Goal: Task Accomplishment & Management: Manage account settings

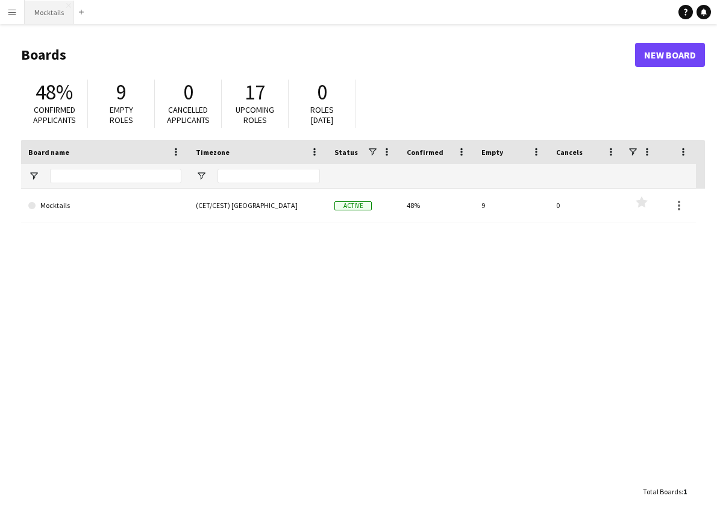
click at [48, 13] on button "Mocktails Close" at bounding box center [49, 12] width 49 height 23
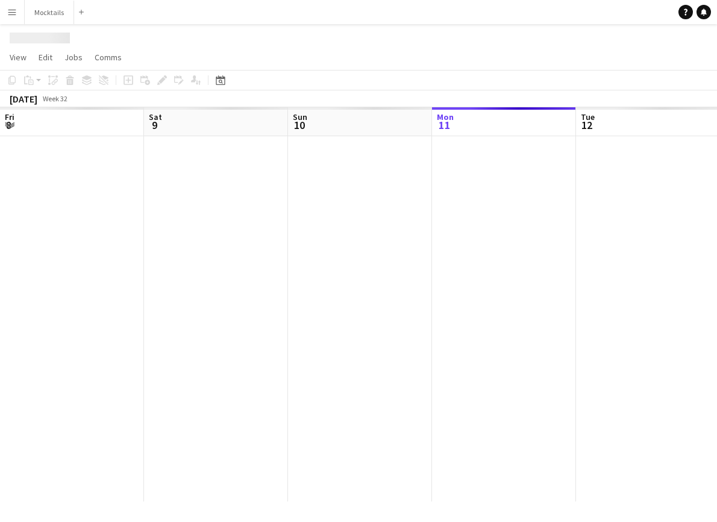
scroll to position [0, 288]
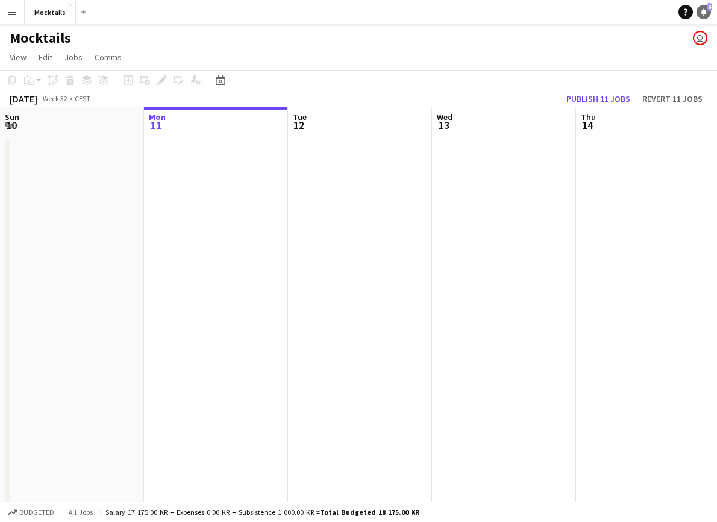
click at [705, 13] on icon at bounding box center [703, 11] width 6 height 6
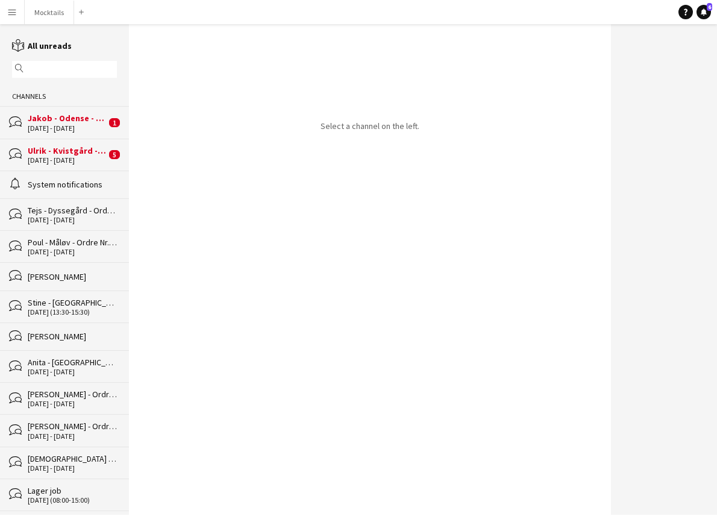
click at [66, 156] on div "[DATE] - [DATE]" at bounding box center [67, 160] width 78 height 8
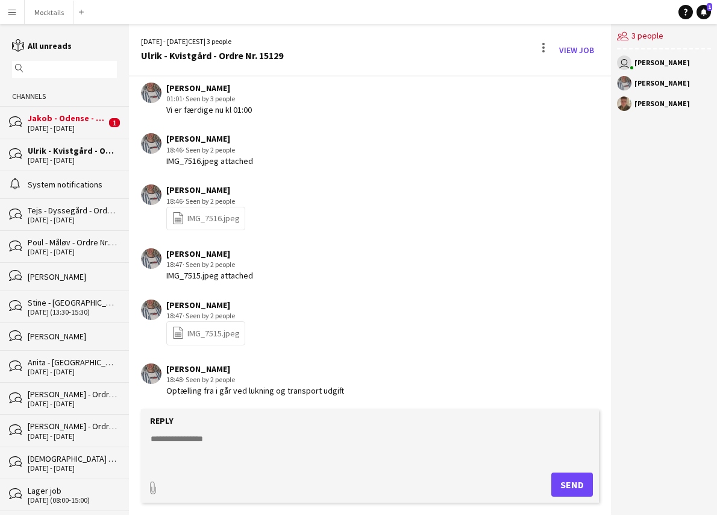
scroll to position [195, 0]
click at [76, 125] on div "[DATE] - [DATE]" at bounding box center [67, 128] width 78 height 8
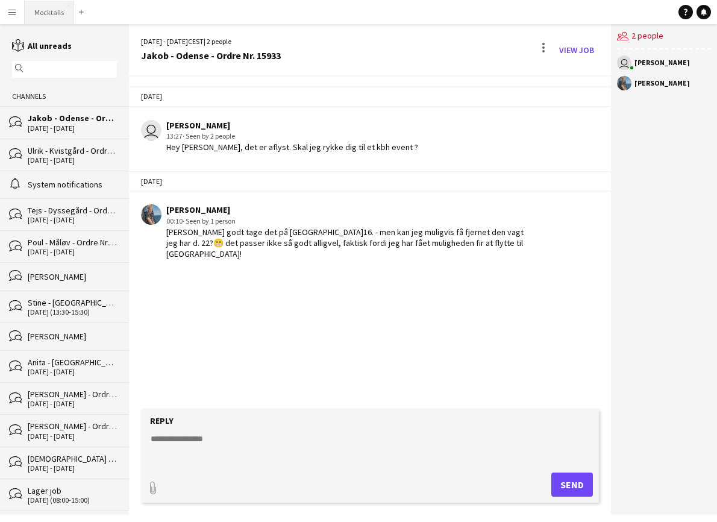
click at [52, 13] on button "Mocktails Close" at bounding box center [49, 12] width 49 height 23
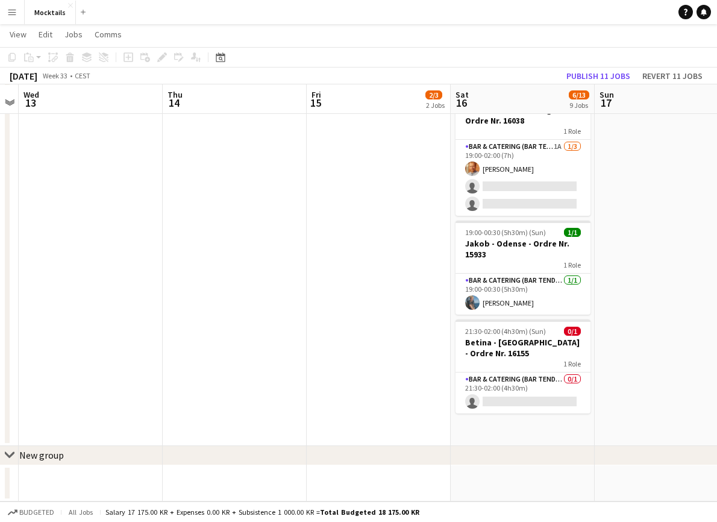
scroll to position [681, 0]
click at [531, 296] on app-card-role "Bar & Catering (Bar Tender) [DATE] 19:00-00:30 (5h30m) [PERSON_NAME]" at bounding box center [522, 293] width 135 height 41
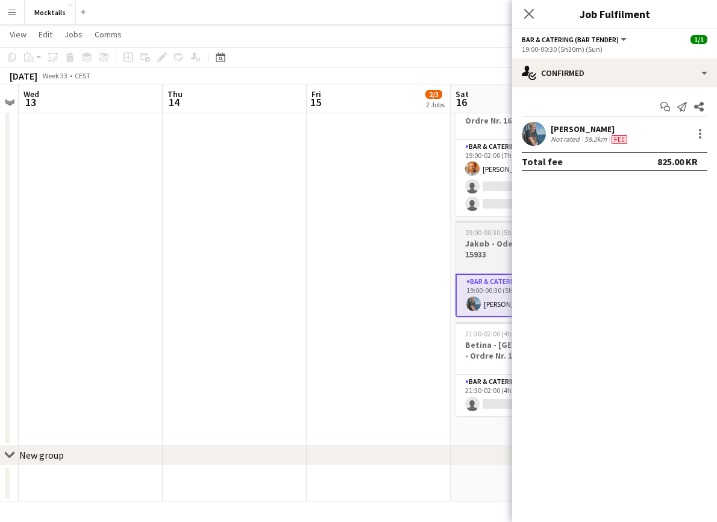
click at [483, 252] on h3 "Jakob - Odense - Ordre Nr. 15933" at bounding box center [522, 249] width 135 height 22
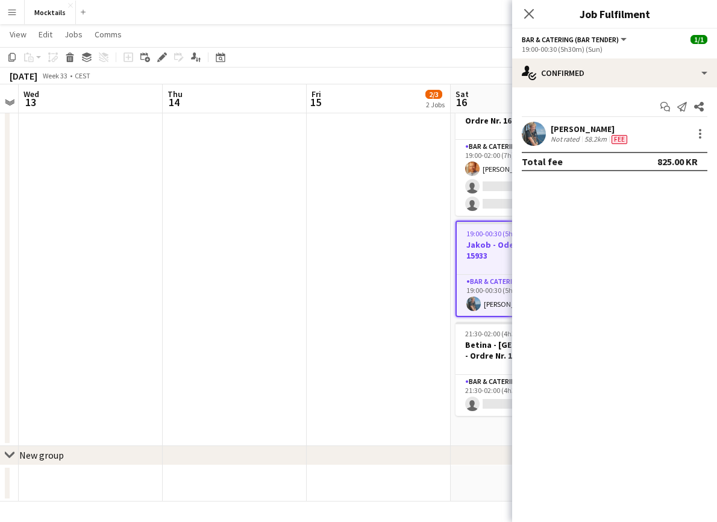
scroll to position [0, 0]
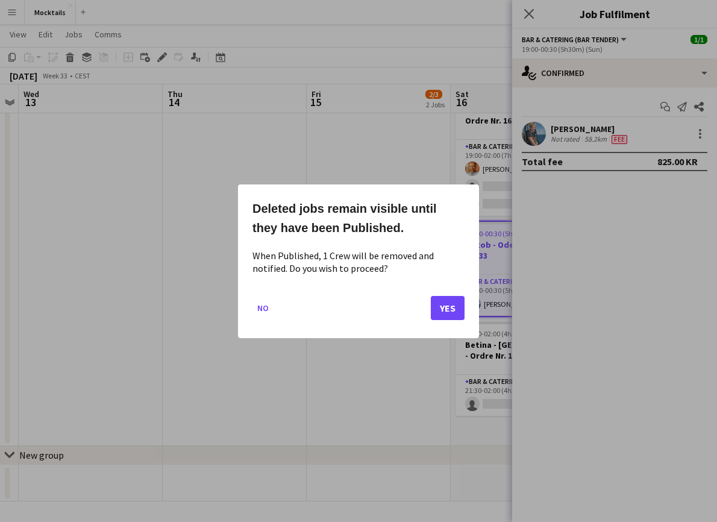
click at [450, 311] on button "Yes" at bounding box center [448, 307] width 34 height 24
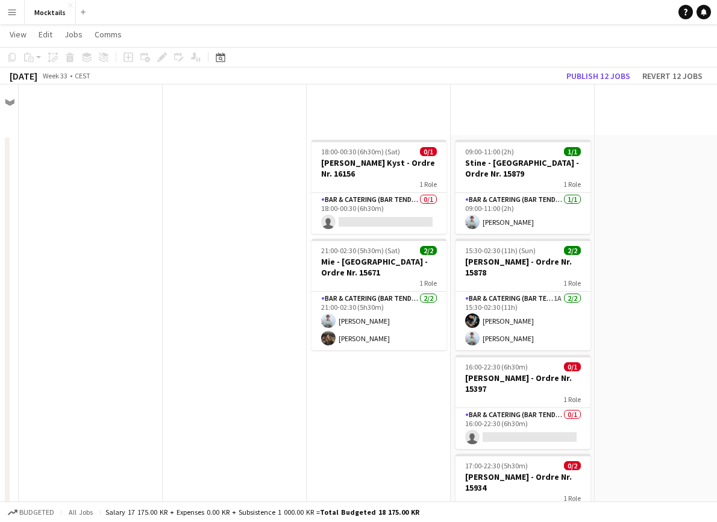
scroll to position [681, 0]
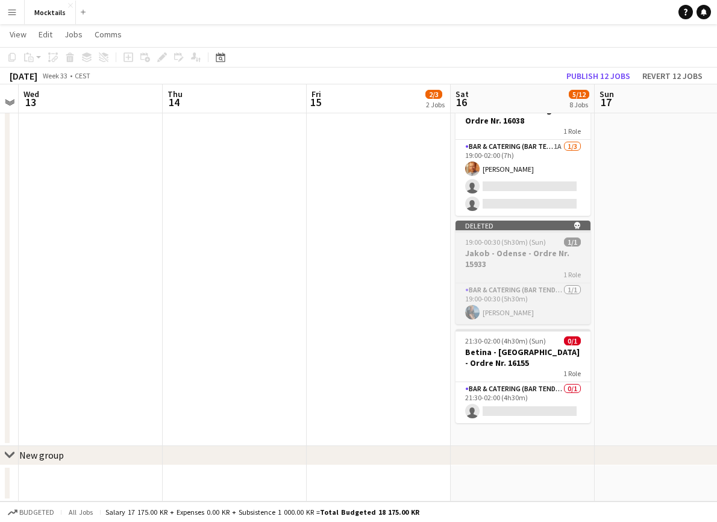
click at [546, 248] on h3 "Jakob - Odense - Ordre Nr. 15933" at bounding box center [522, 259] width 135 height 22
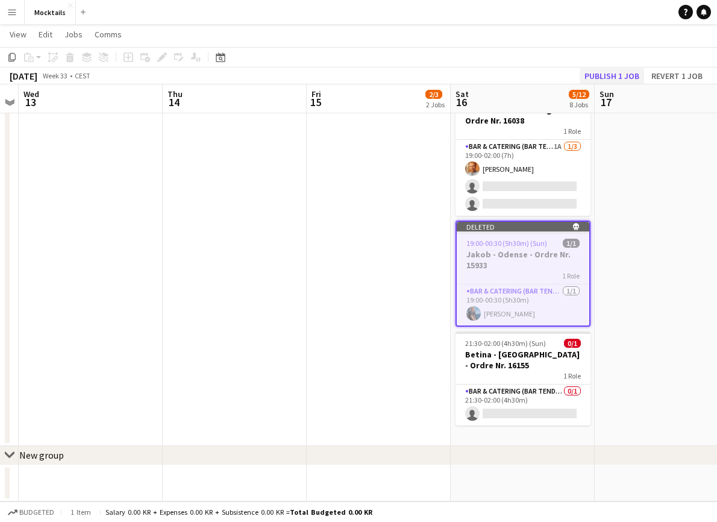
click at [613, 76] on button "Publish 1 job" at bounding box center [611, 76] width 64 height 16
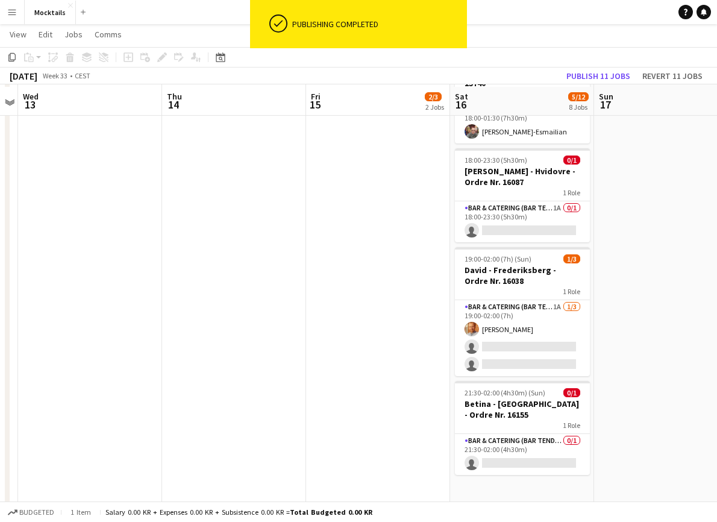
scroll to position [519, 0]
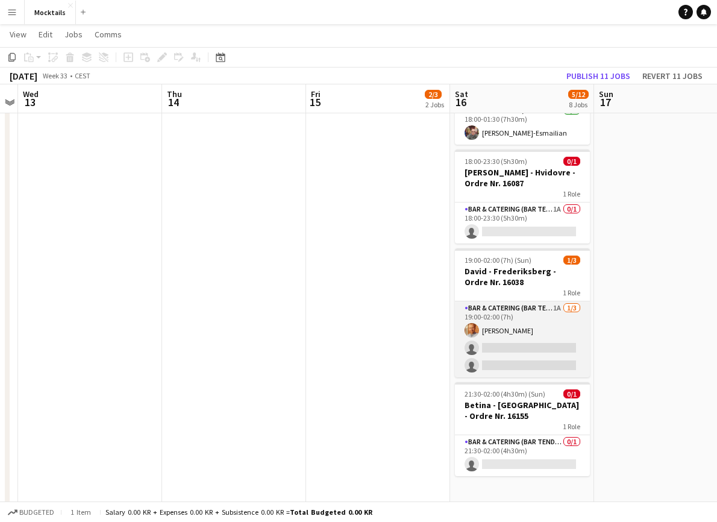
click at [531, 351] on app-card-role "Bar & Catering (Bar Tender) 1A [DATE] 19:00-02:00 (7h) [PERSON_NAME] single-neu…" at bounding box center [522, 339] width 135 height 76
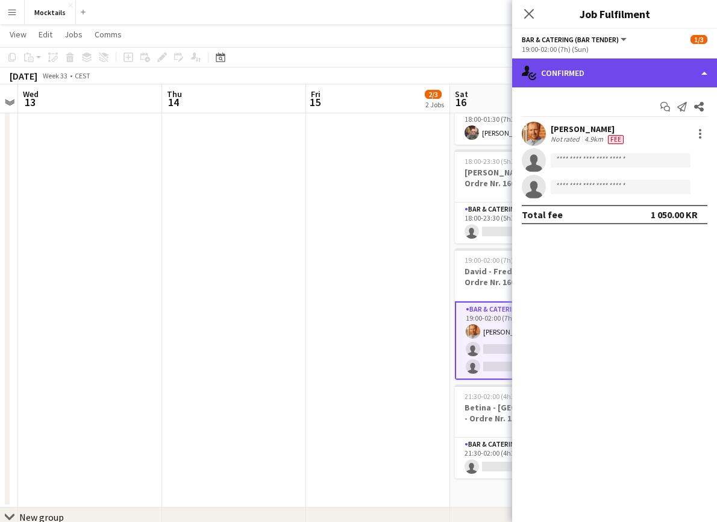
click at [607, 79] on div "single-neutral-actions-check-2 Confirmed" at bounding box center [614, 72] width 205 height 29
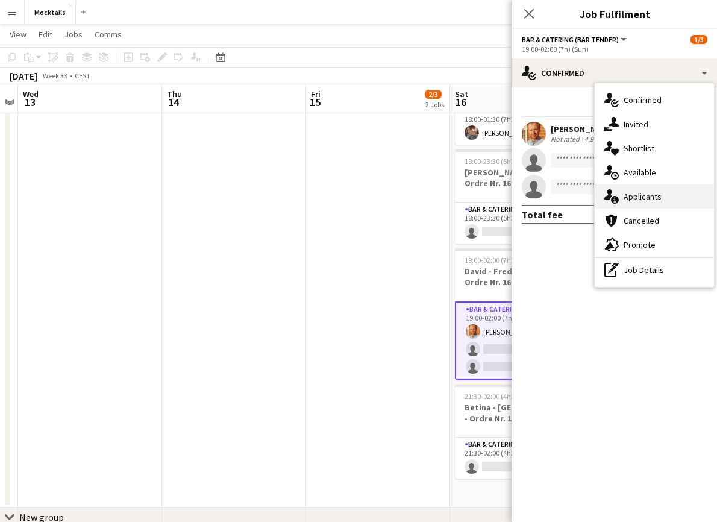
click at [651, 188] on div "single-neutral-actions-information Applicants" at bounding box center [653, 196] width 119 height 24
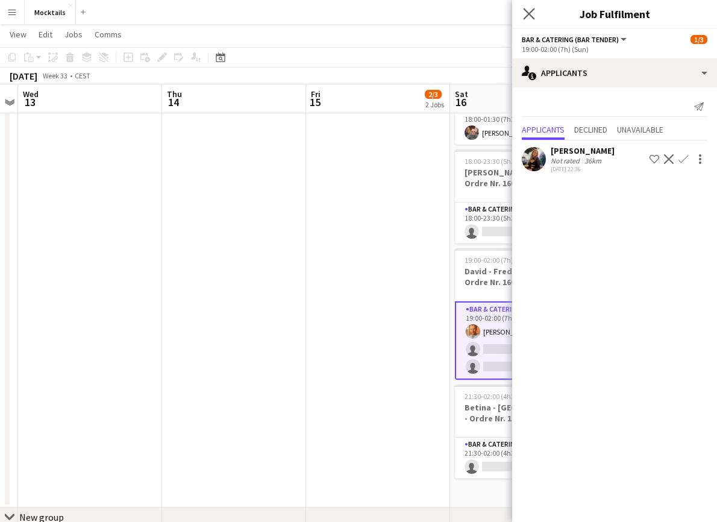
click at [529, 20] on app-icon "Close pop-in" at bounding box center [528, 13] width 17 height 17
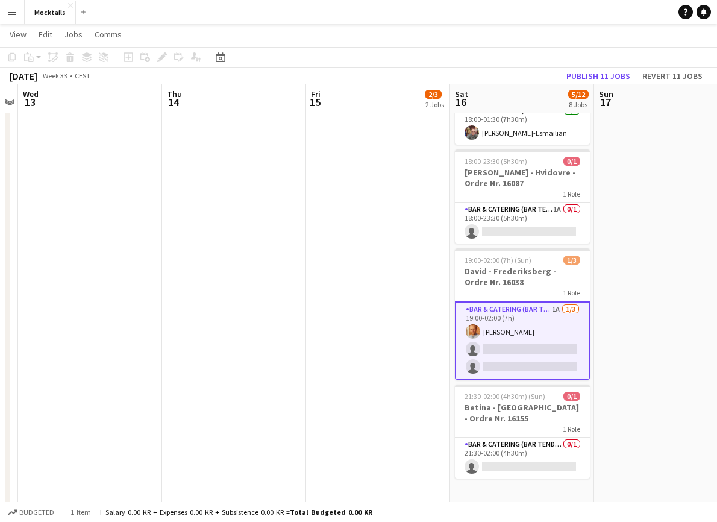
click at [522, 354] on app-card-role "Bar & Catering (Bar Tender) 1A [DATE] 19:00-02:00 (7h) [PERSON_NAME] single-neu…" at bounding box center [522, 340] width 135 height 78
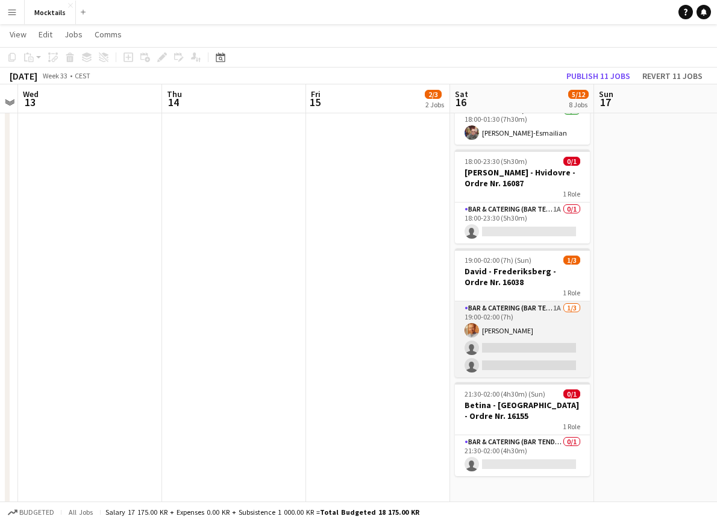
click at [528, 347] on app-card-role "Bar & Catering (Bar Tender) 1A [DATE] 19:00-02:00 (7h) [PERSON_NAME] single-neu…" at bounding box center [522, 339] width 135 height 76
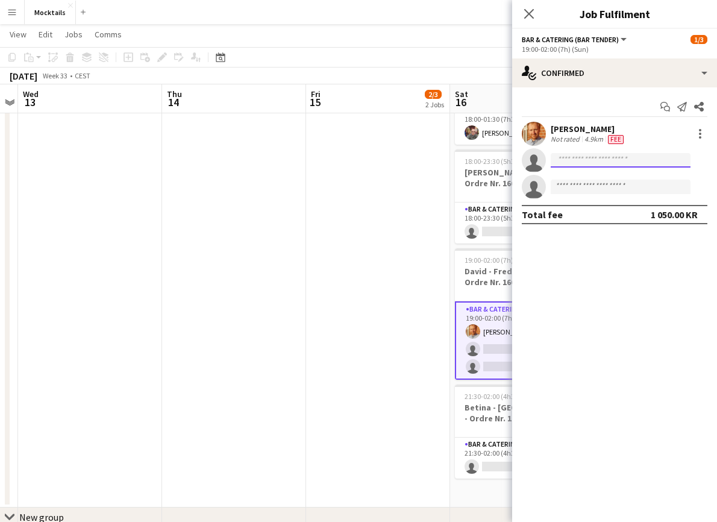
click at [625, 161] on input at bounding box center [620, 160] width 140 height 14
type input "****"
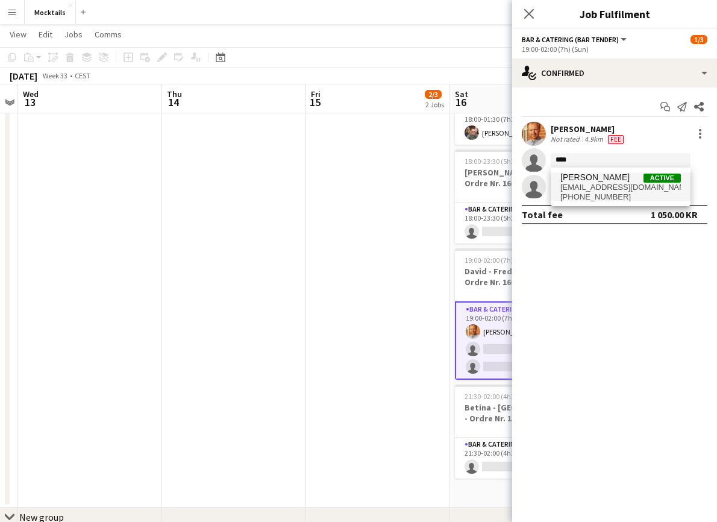
click at [620, 190] on span "[EMAIL_ADDRESS][DOMAIN_NAME]" at bounding box center [620, 187] width 120 height 10
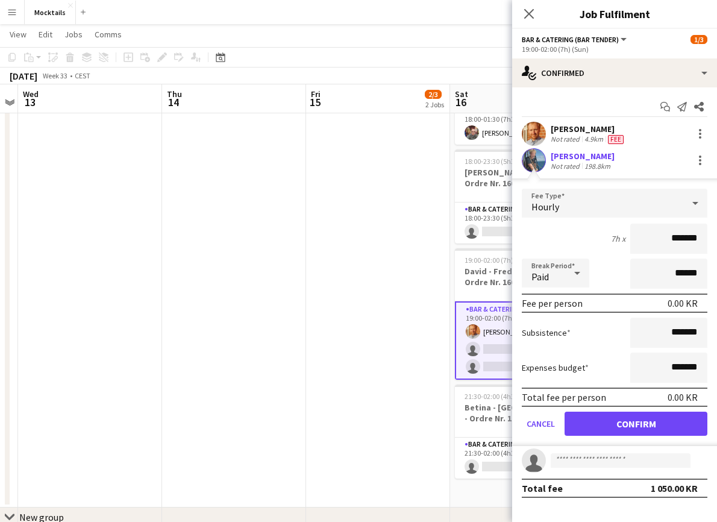
click at [679, 241] on input "*******" at bounding box center [668, 238] width 77 height 30
type input "******"
click at [670, 429] on button "Confirm" at bounding box center [635, 423] width 143 height 24
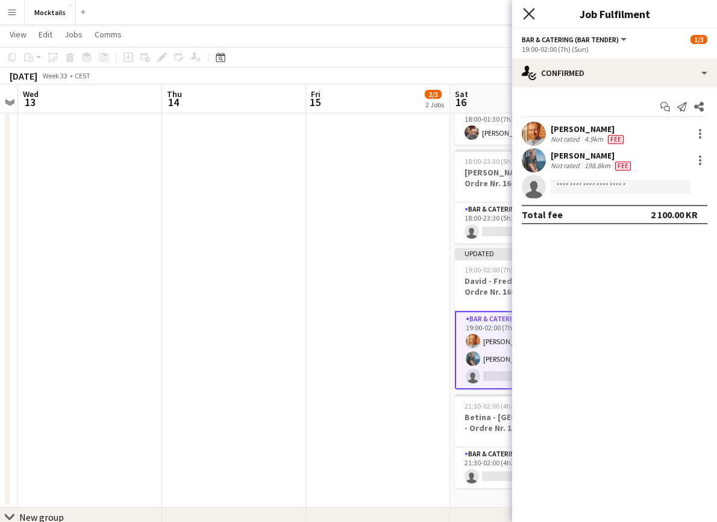
click at [529, 10] on icon "Close pop-in" at bounding box center [528, 13] width 11 height 11
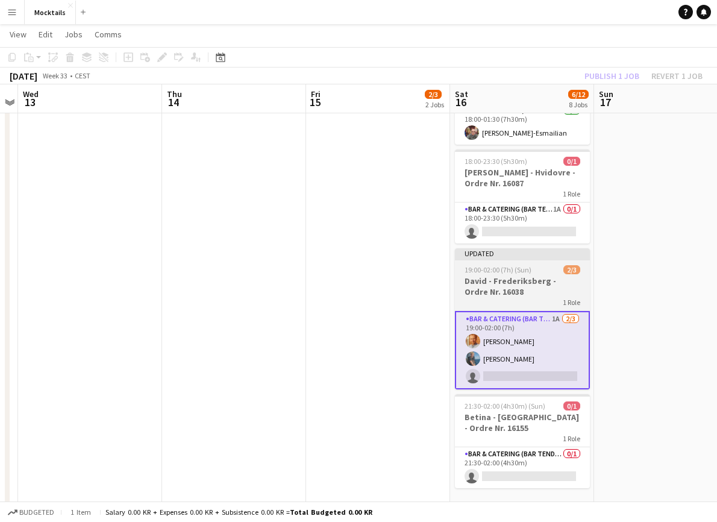
click at [520, 279] on h3 "David - Frederiksberg - Ordre Nr. 16038" at bounding box center [522, 286] width 135 height 22
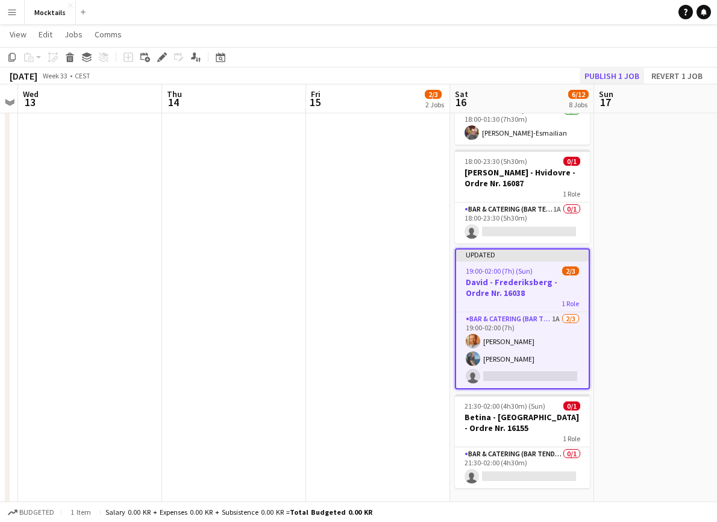
click at [622, 78] on button "Publish 1 job" at bounding box center [611, 76] width 64 height 16
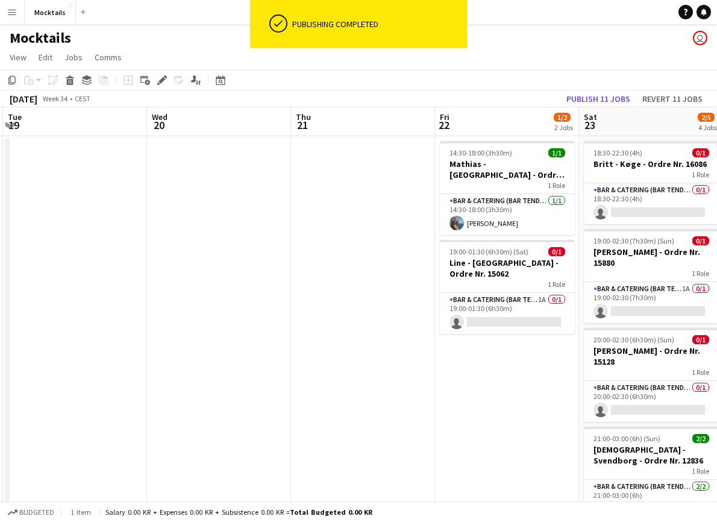
scroll to position [0, 0]
click at [515, 222] on app-card-role "Bar & Catering (Bar Tender) [DATE] 14:30-18:00 (3h30m) [PERSON_NAME]" at bounding box center [507, 214] width 135 height 41
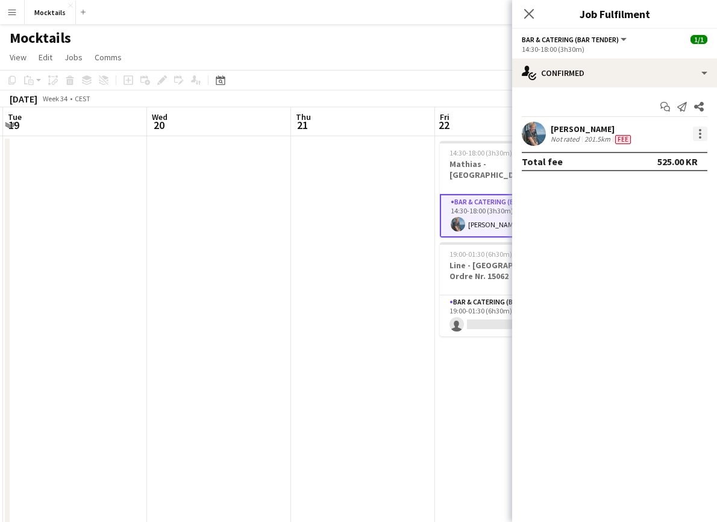
click at [702, 132] on div at bounding box center [700, 133] width 14 height 14
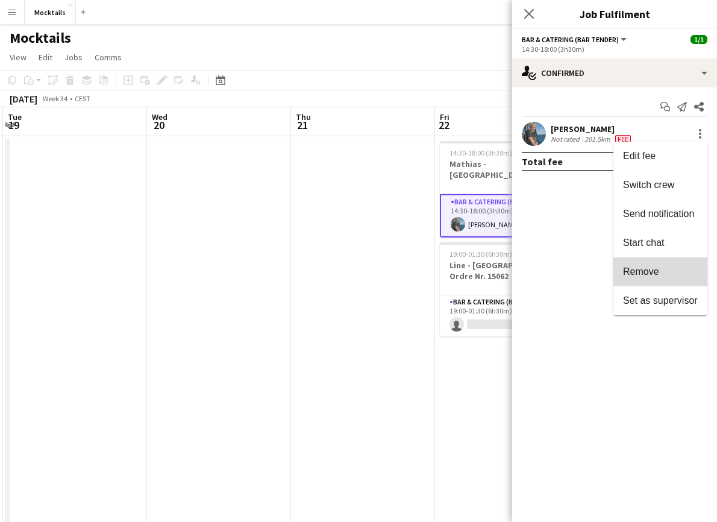
click at [656, 269] on span "Remove" at bounding box center [641, 271] width 36 height 10
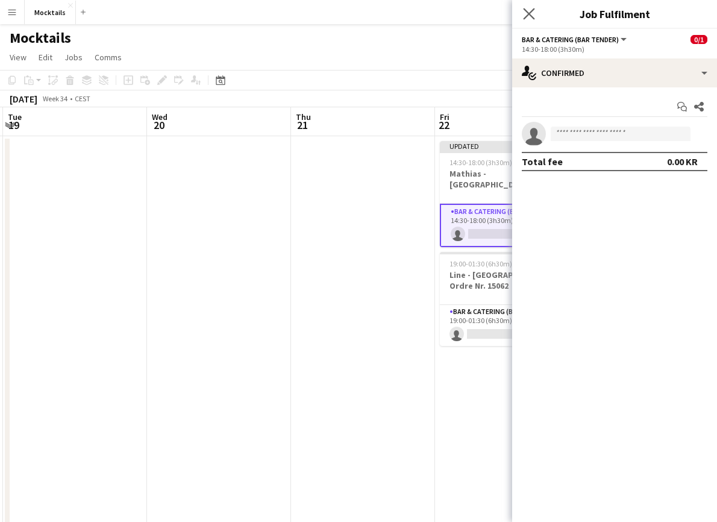
click at [525, 8] on icon "Close pop-in" at bounding box center [528, 13] width 11 height 11
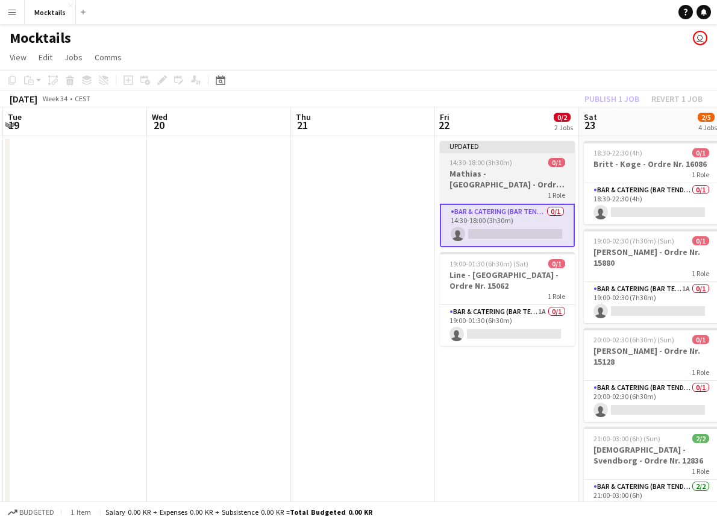
click at [505, 182] on h3 "Mathias - [GEOGRAPHIC_DATA] - Ordre Nr. 15889" at bounding box center [507, 179] width 135 height 22
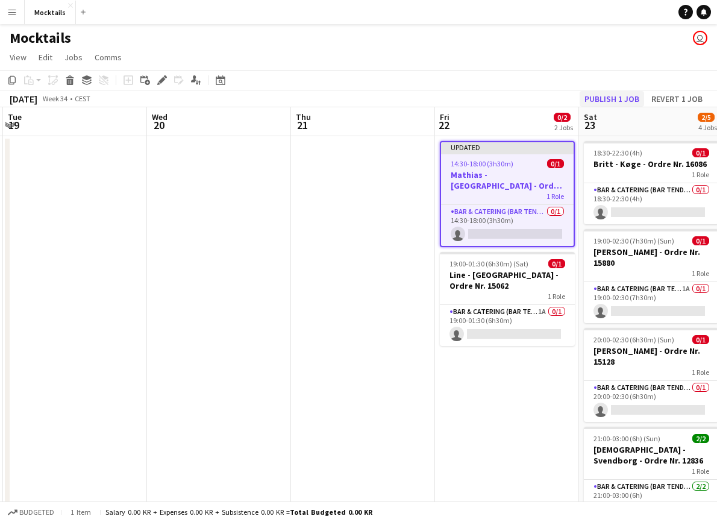
click at [625, 95] on button "Publish 1 job" at bounding box center [611, 99] width 64 height 16
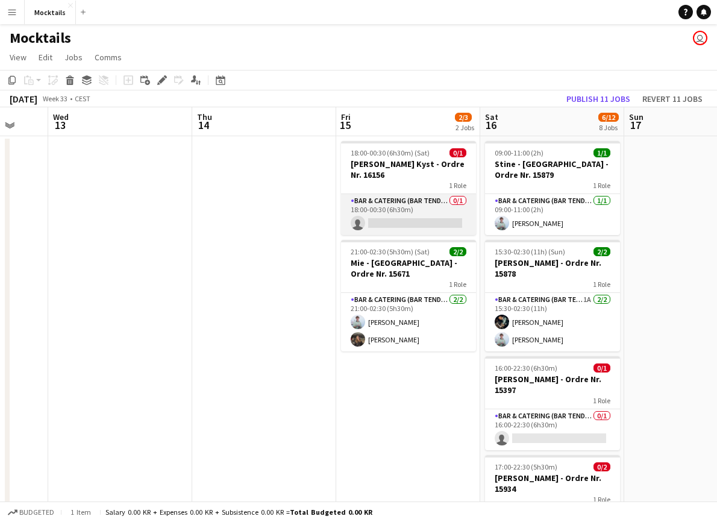
click at [404, 213] on app-card-role "Bar & Catering (Bar Tender) 0/1 18:00-00:30 (6h30m) single-neutral-actions" at bounding box center [408, 214] width 135 height 41
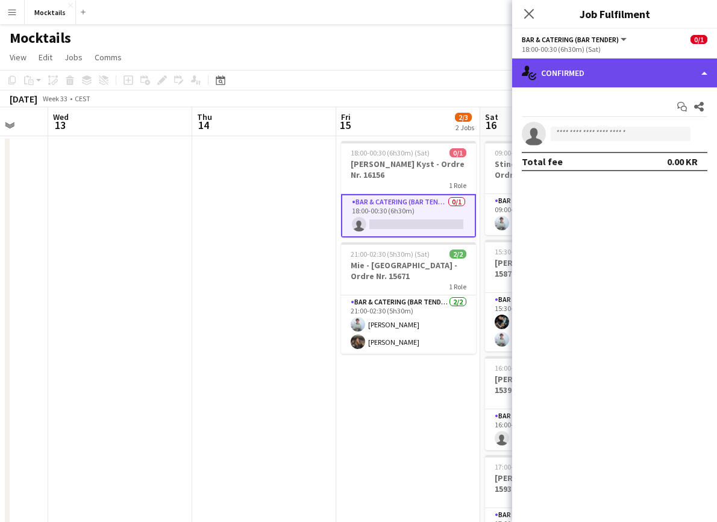
click at [593, 74] on div "single-neutral-actions-check-2 Confirmed" at bounding box center [614, 72] width 205 height 29
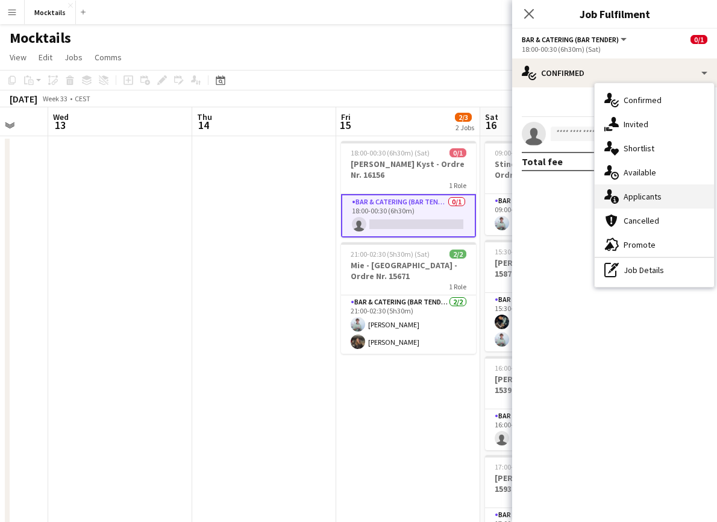
click at [629, 196] on div "single-neutral-actions-information Applicants" at bounding box center [653, 196] width 119 height 24
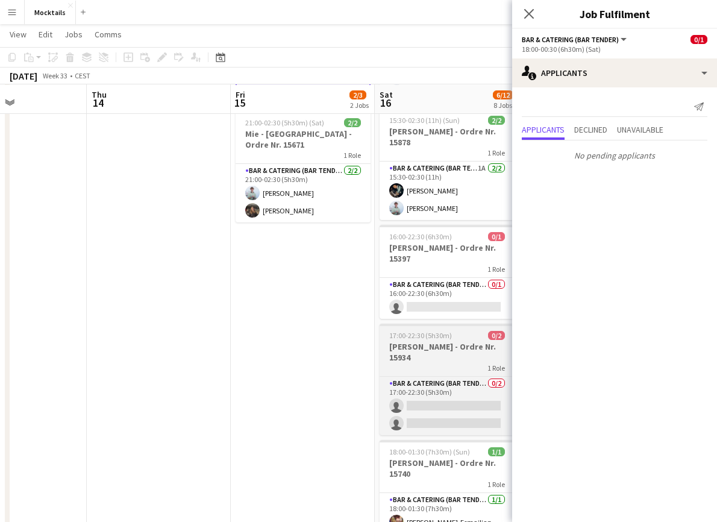
scroll to position [131, 0]
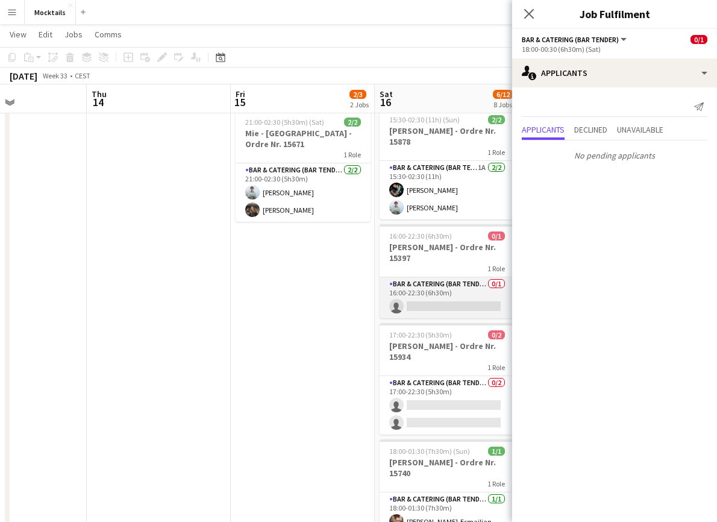
click at [467, 302] on app-card-role "Bar & Catering (Bar Tender) 0/1 16:00-22:30 (6h30m) single-neutral-actions" at bounding box center [446, 297] width 135 height 41
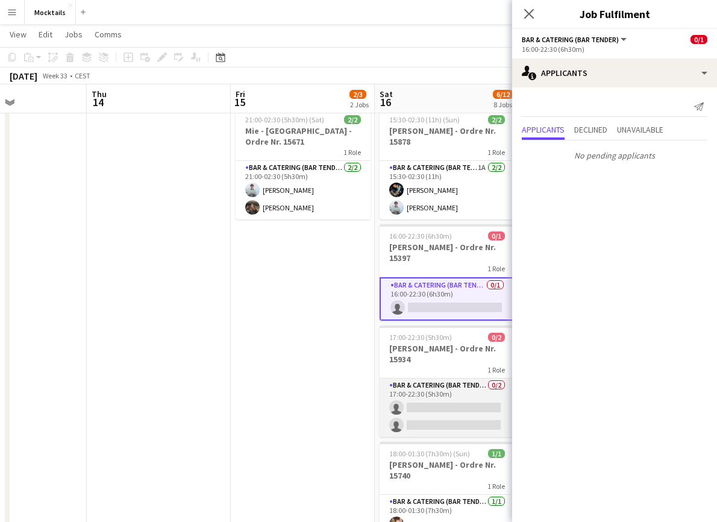
click at [453, 414] on app-card-role "Bar & Catering (Bar Tender) 0/2 17:00-22:30 (5h30m) single-neutral-actions sing…" at bounding box center [446, 407] width 135 height 58
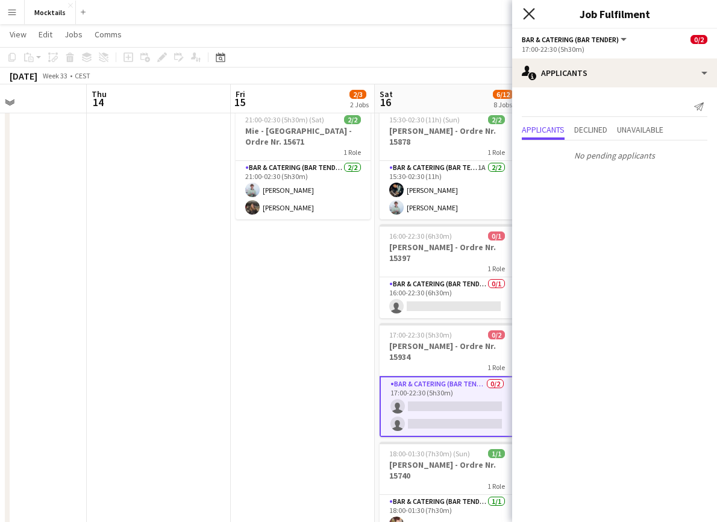
click at [533, 16] on icon "Close pop-in" at bounding box center [528, 13] width 11 height 11
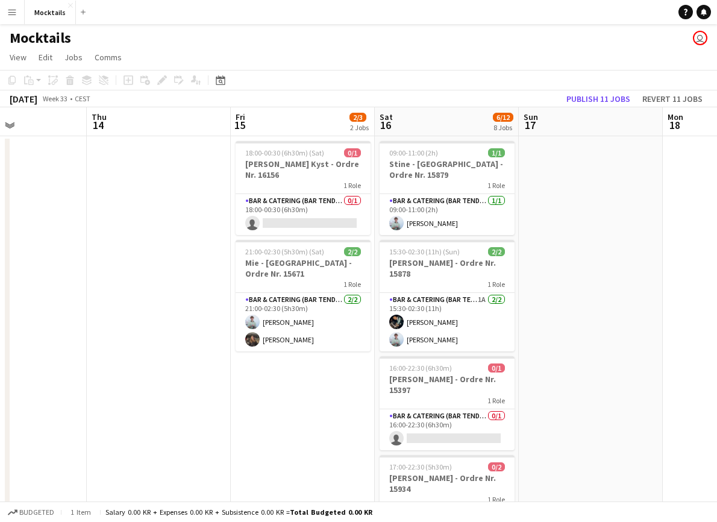
scroll to position [0, 0]
click at [297, 213] on app-card-role "Bar & Catering (Bar Tender) 0/1 18:00-00:30 (6h30m) single-neutral-actions" at bounding box center [302, 214] width 135 height 41
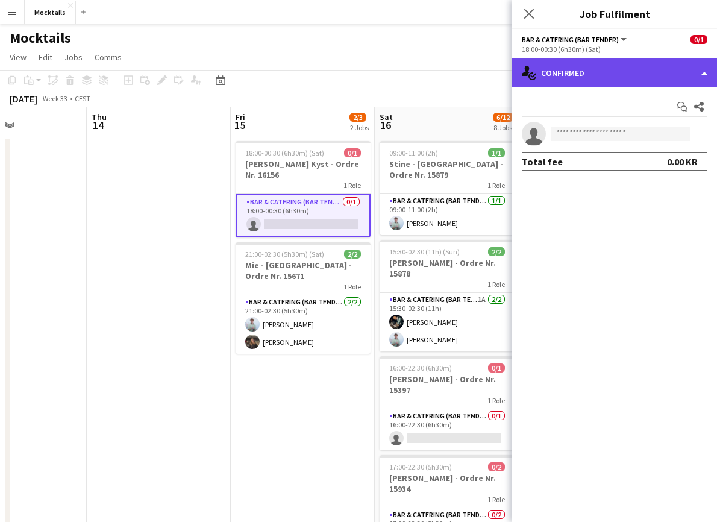
click at [578, 73] on div "single-neutral-actions-check-2 Confirmed" at bounding box center [614, 72] width 205 height 29
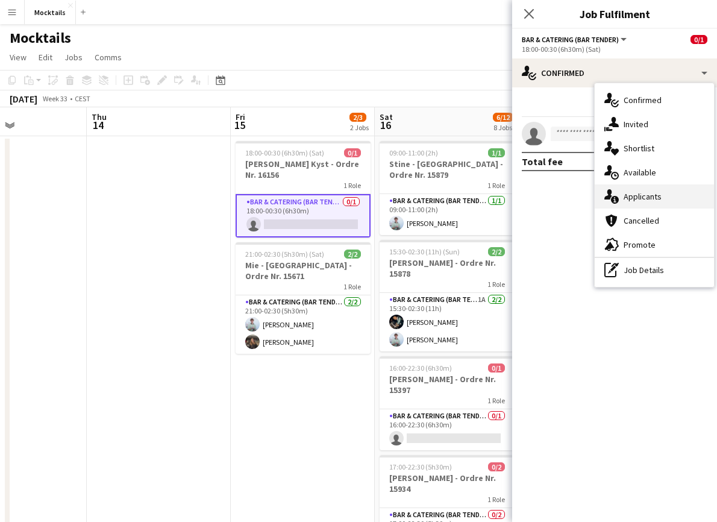
click at [634, 197] on div "single-neutral-actions-information Applicants" at bounding box center [653, 196] width 119 height 24
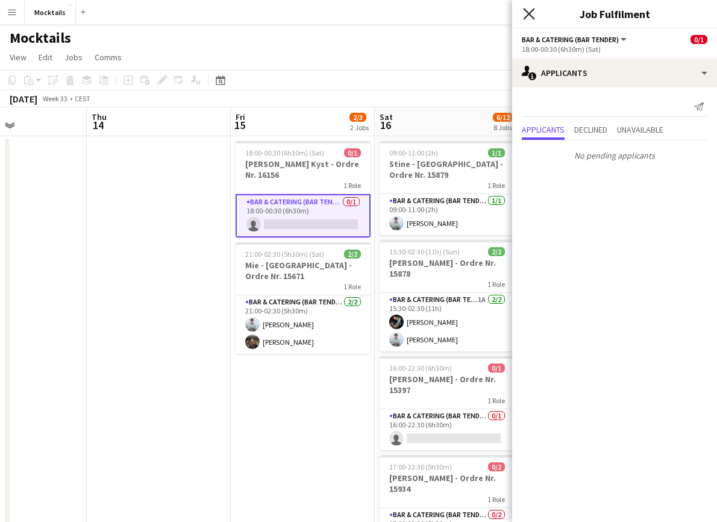
click at [529, 17] on icon "Close pop-in" at bounding box center [528, 13] width 11 height 11
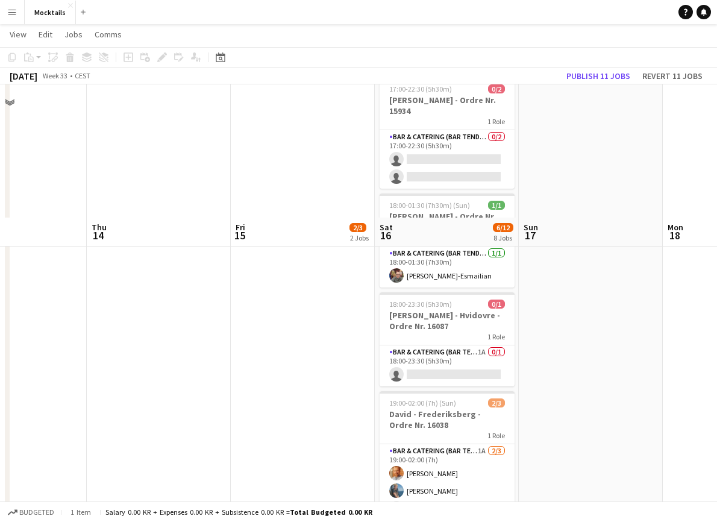
scroll to position [375, 0]
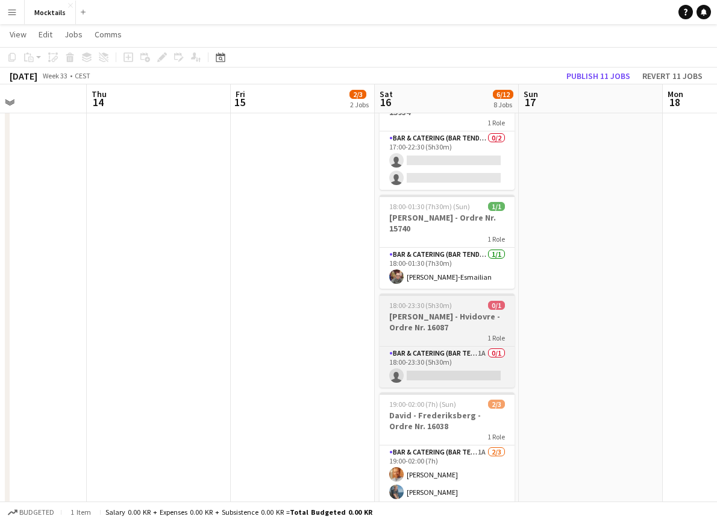
click at [440, 330] on h3 "[PERSON_NAME] - Hvidovre - Ordre Nr. 16087" at bounding box center [446, 322] width 135 height 22
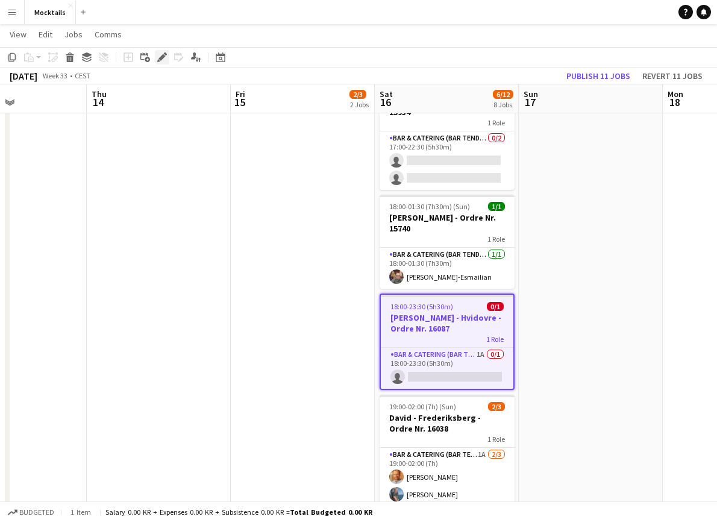
click at [163, 55] on icon at bounding box center [161, 57] width 7 height 7
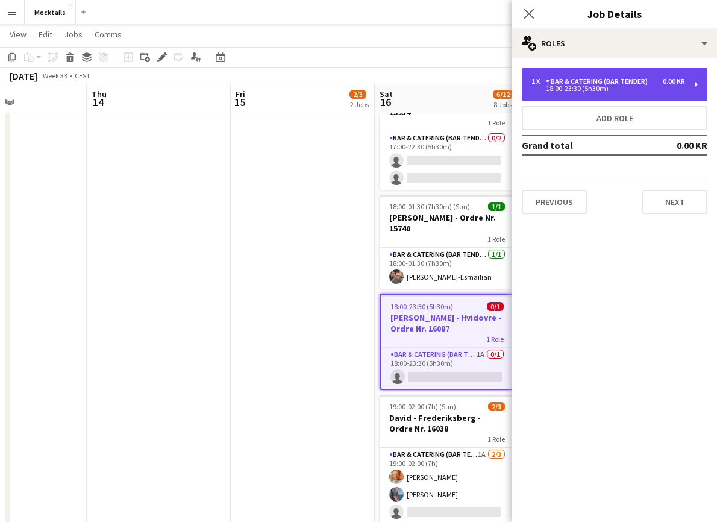
click at [664, 79] on div "0.00 KR" at bounding box center [673, 81] width 22 height 8
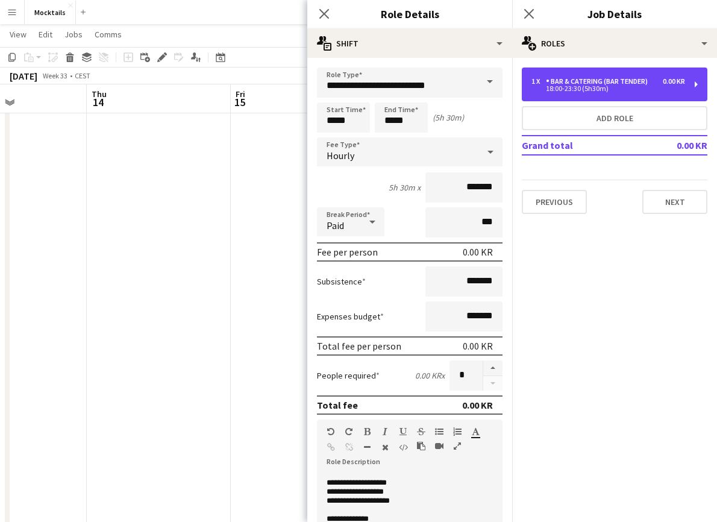
scroll to position [12, 0]
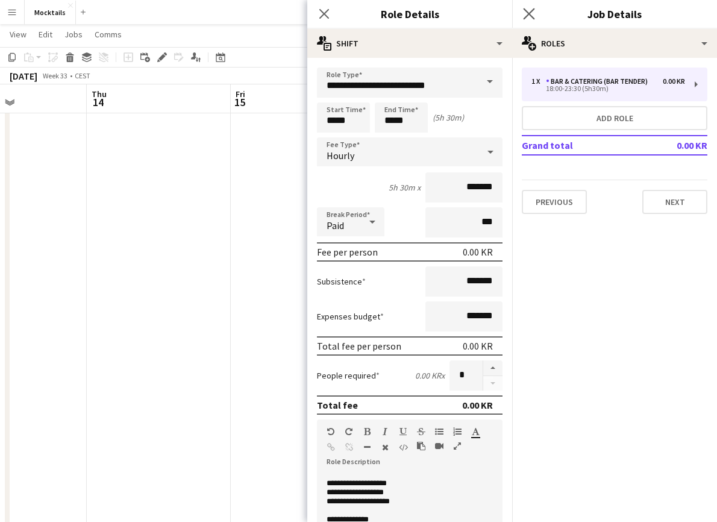
click at [535, 21] on app-icon "Close pop-in" at bounding box center [528, 13] width 17 height 17
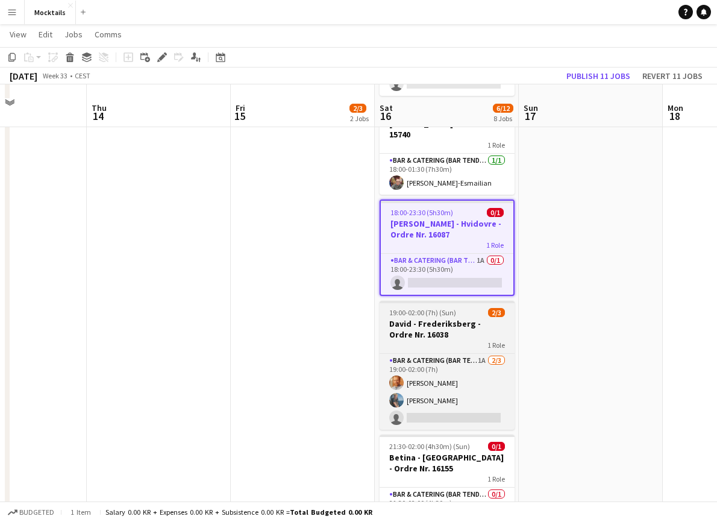
scroll to position [465, 0]
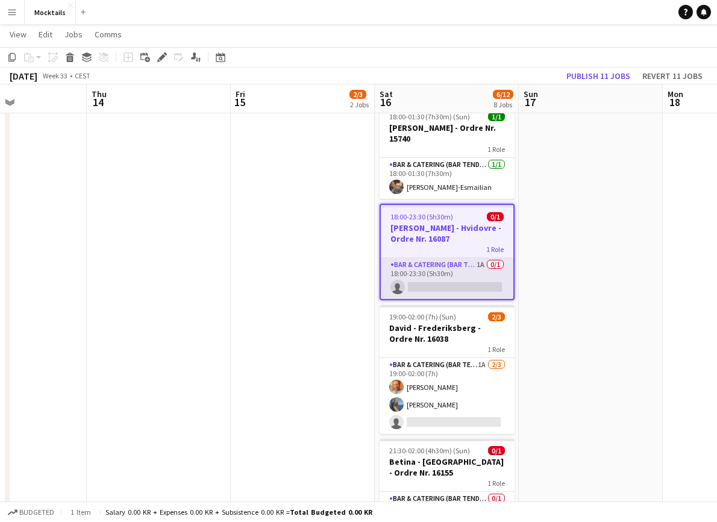
click at [445, 283] on app-card-role "Bar & Catering (Bar Tender) 1A 0/1 18:00-23:30 (5h30m) single-neutral-actions" at bounding box center [447, 278] width 132 height 41
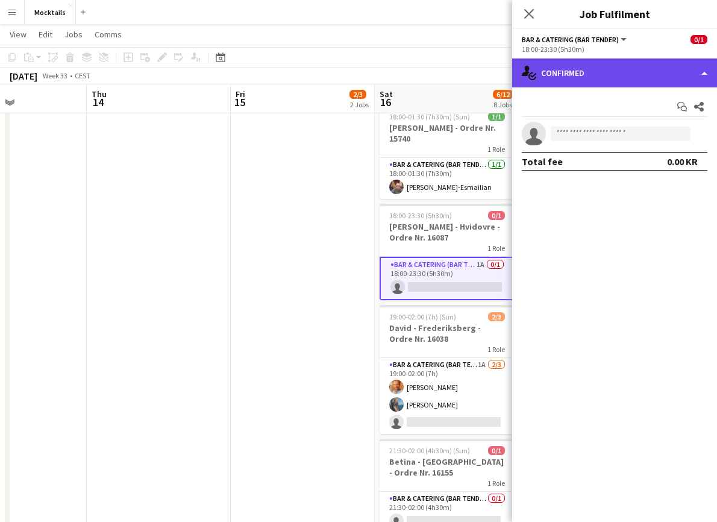
click at [587, 69] on div "single-neutral-actions-check-2 Confirmed" at bounding box center [614, 72] width 205 height 29
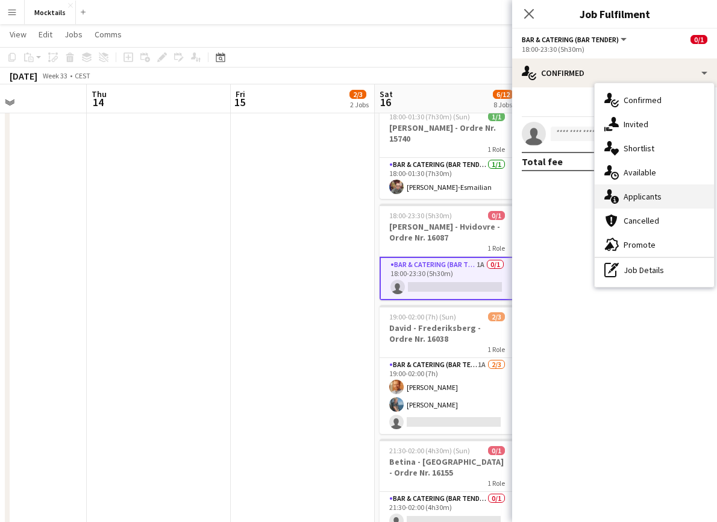
click at [625, 201] on div "single-neutral-actions-information Applicants" at bounding box center [653, 196] width 119 height 24
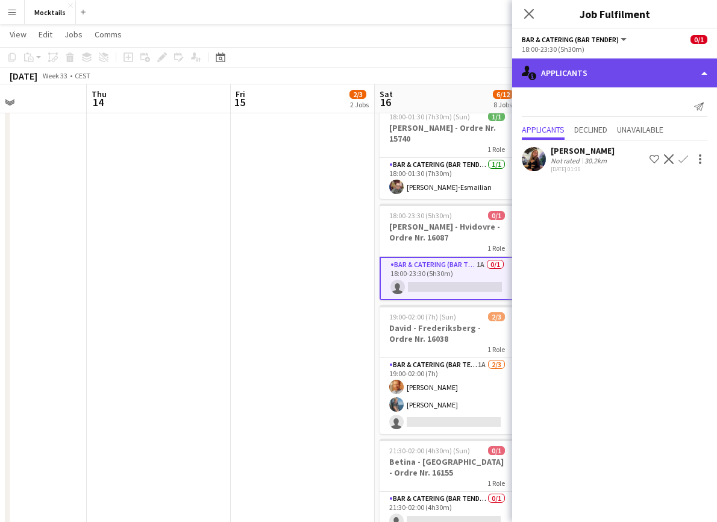
click at [557, 76] on div "single-neutral-actions-information Applicants" at bounding box center [614, 72] width 205 height 29
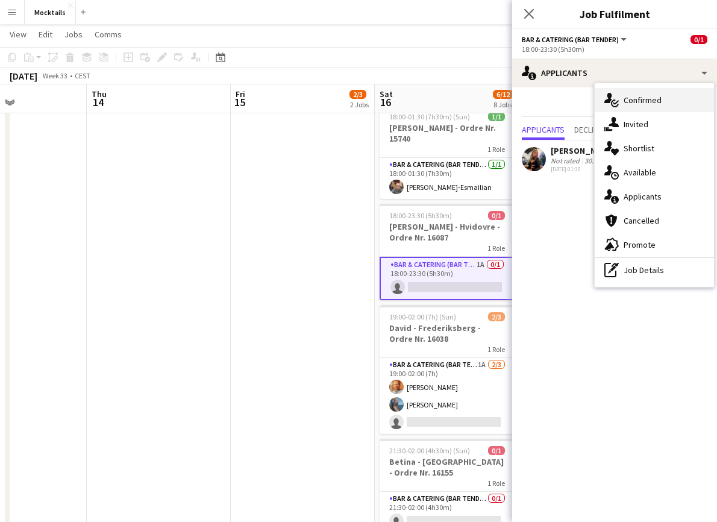
click at [626, 105] on div "single-neutral-actions-check-2 Confirmed" at bounding box center [653, 100] width 119 height 24
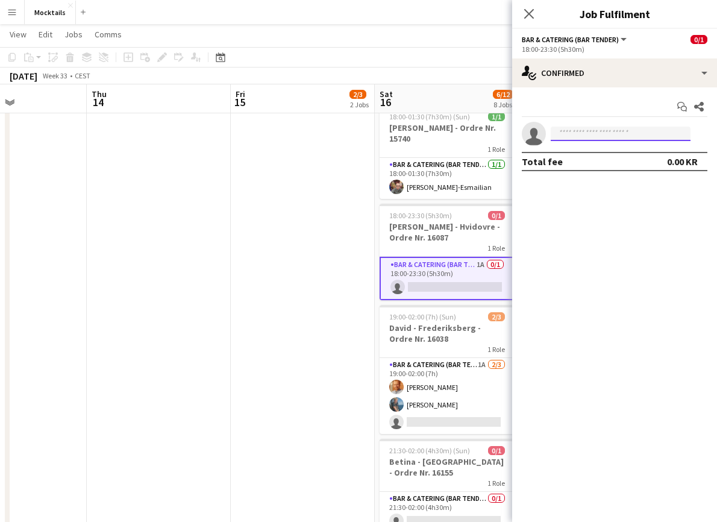
click at [578, 137] on input at bounding box center [620, 133] width 140 height 14
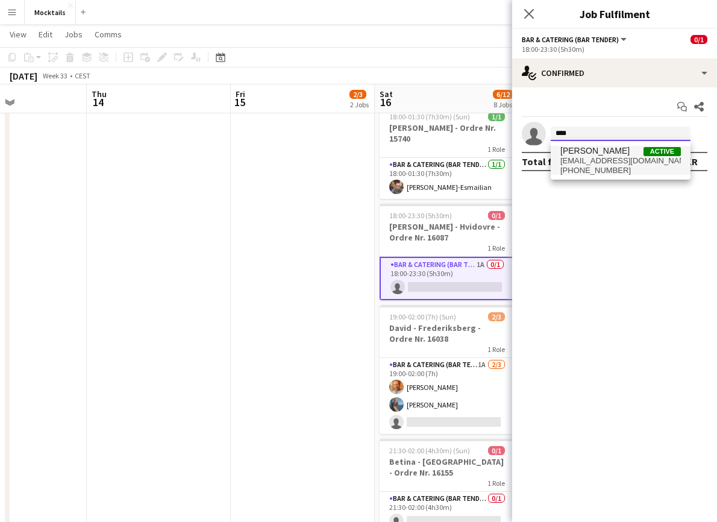
type input "****"
click at [579, 167] on span "[PHONE_NUMBER]" at bounding box center [620, 171] width 120 height 10
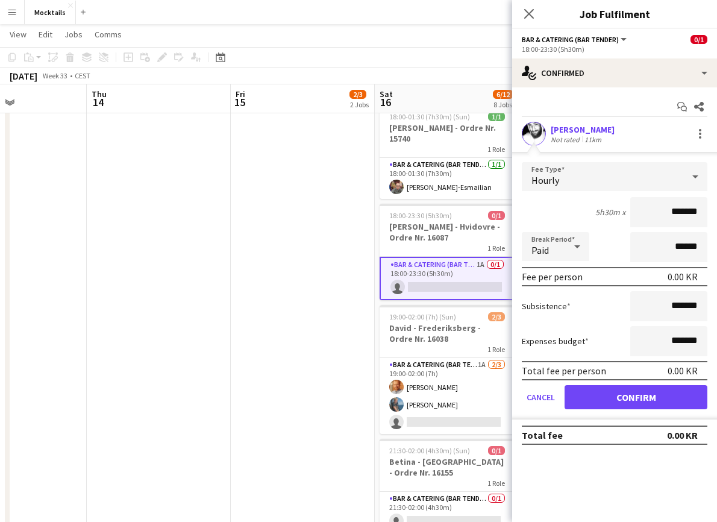
click at [674, 210] on input "*******" at bounding box center [668, 212] width 77 height 30
type input "******"
click at [655, 404] on button "Confirm" at bounding box center [635, 397] width 143 height 24
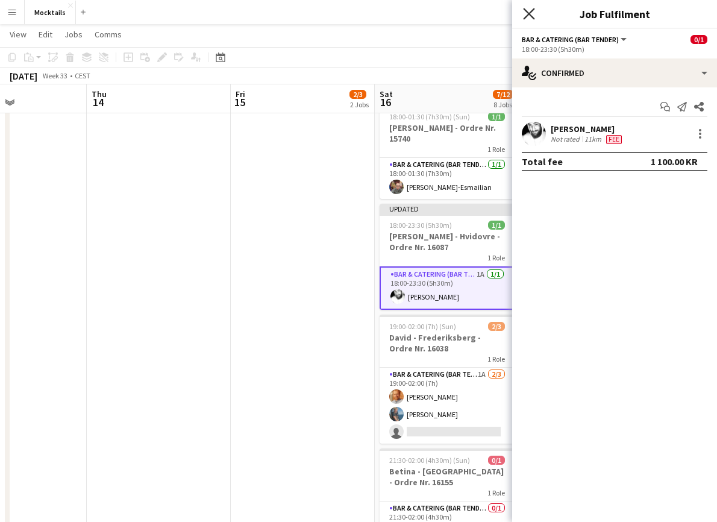
click at [523, 14] on icon "Close pop-in" at bounding box center [528, 13] width 11 height 11
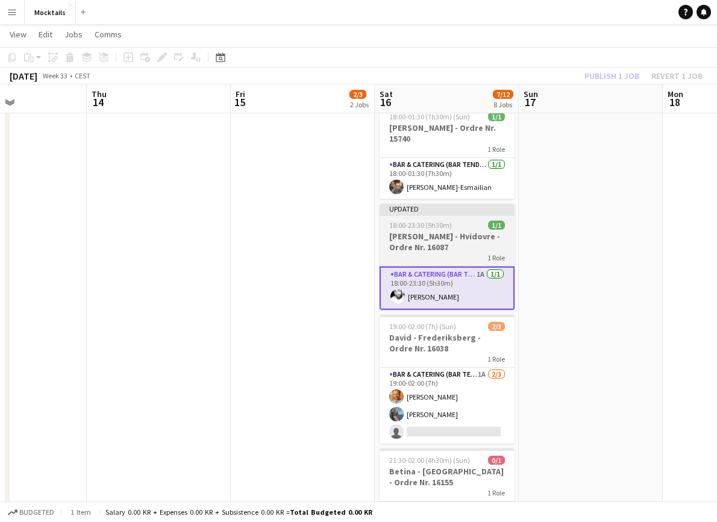
click at [457, 242] on h3 "[PERSON_NAME] - Hvidovre - Ordre Nr. 16087" at bounding box center [446, 242] width 135 height 22
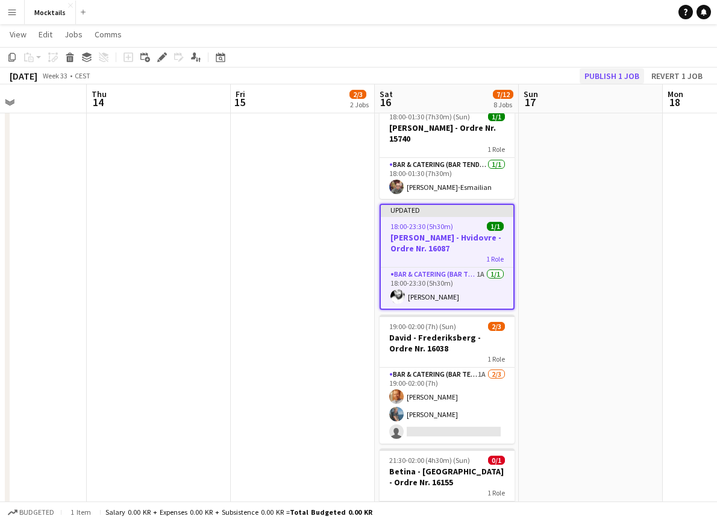
click at [626, 75] on button "Publish 1 job" at bounding box center [611, 76] width 64 height 16
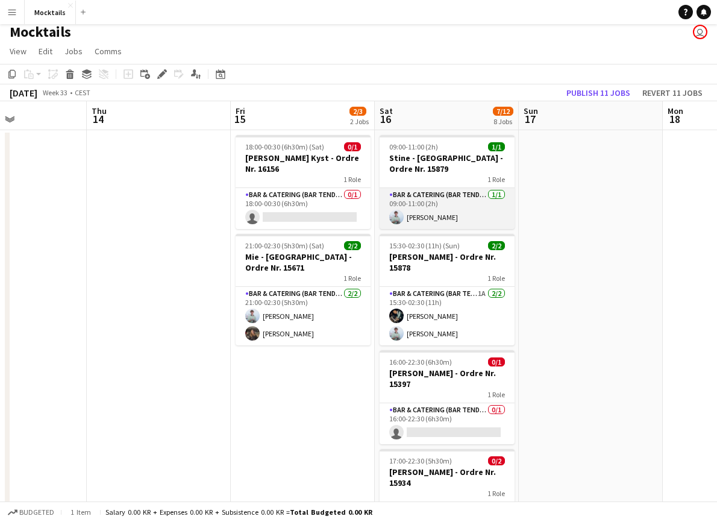
scroll to position [10, 0]
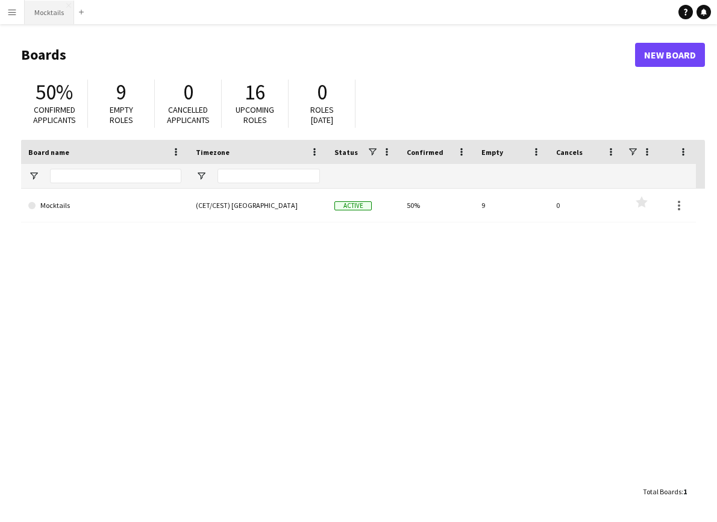
click at [50, 14] on button "Mocktails Close" at bounding box center [49, 12] width 49 height 23
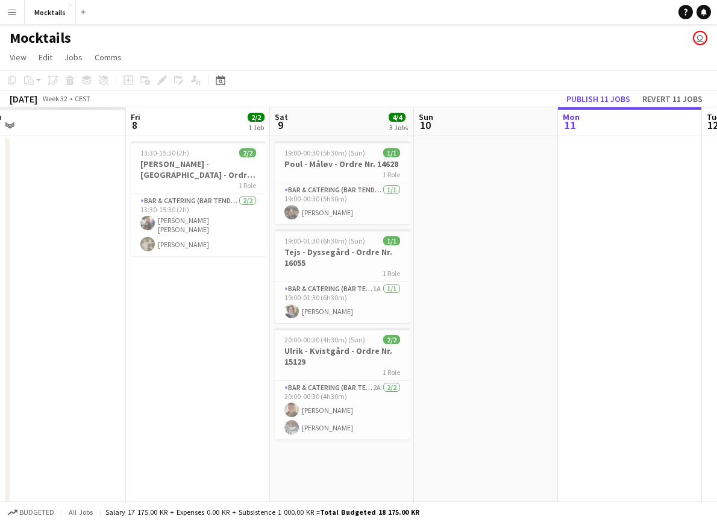
scroll to position [0, 270]
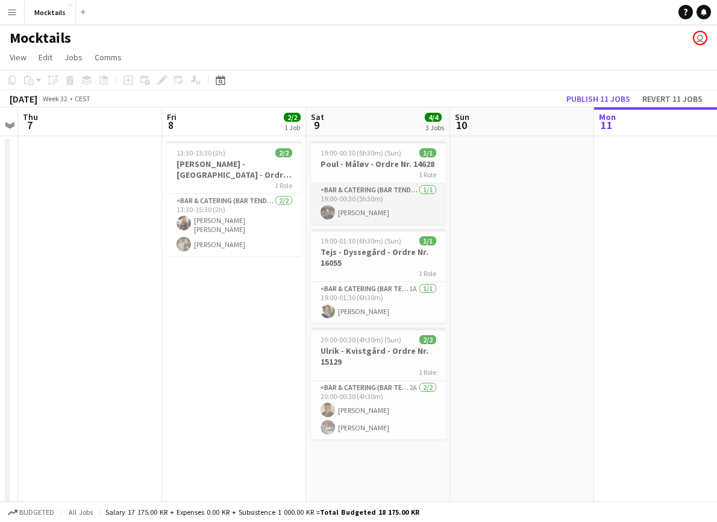
click at [395, 209] on app-card-role "Bar & Catering (Bar Tender) 1/1 19:00-00:30 (5h30m) Mathilde Larsen" at bounding box center [378, 203] width 135 height 41
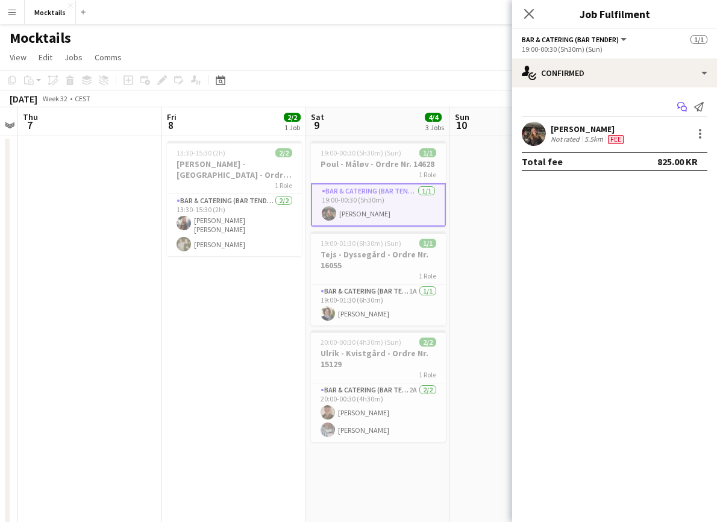
click at [681, 108] on icon at bounding box center [684, 109] width 6 height 6
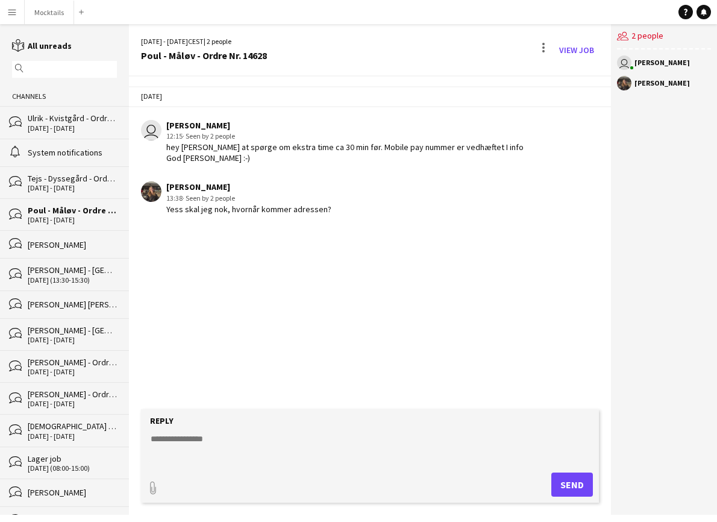
click at [278, 451] on textarea at bounding box center [372, 447] width 446 height 31
type textarea "**********"
click at [573, 484] on button "Send" at bounding box center [572, 484] width 42 height 24
click at [43, 12] on button "Mocktails Close" at bounding box center [49, 12] width 49 height 23
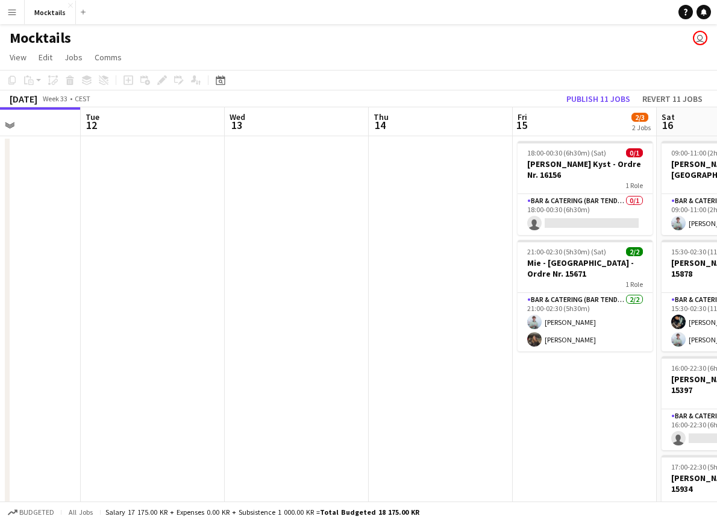
scroll to position [0, 354]
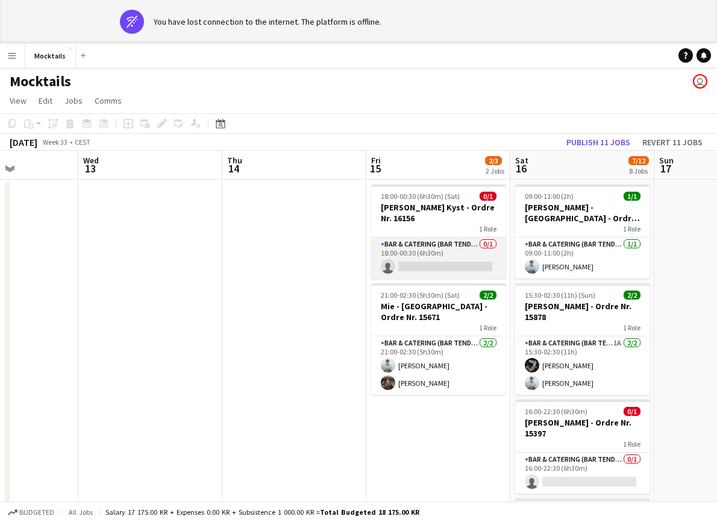
click at [446, 254] on app-card-role "Bar & Catering (Bar Tender) 0/1 18:00-00:30 (6h30m) single-neutral-actions" at bounding box center [438, 257] width 135 height 41
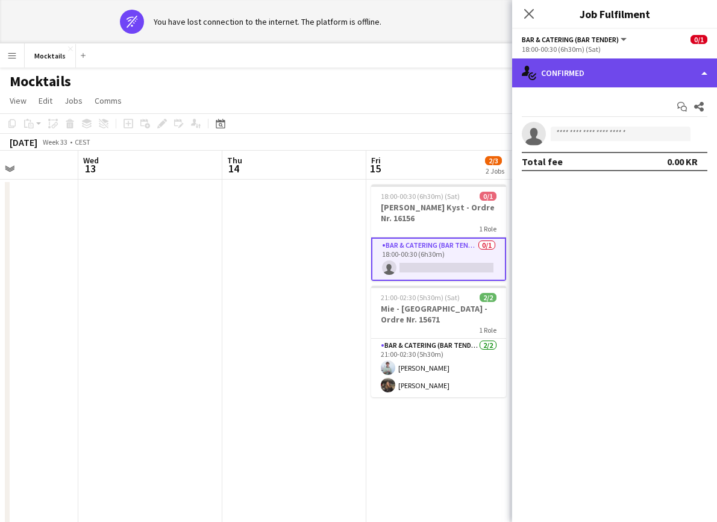
click at [618, 73] on div "single-neutral-actions-check-2 Confirmed" at bounding box center [614, 72] width 205 height 29
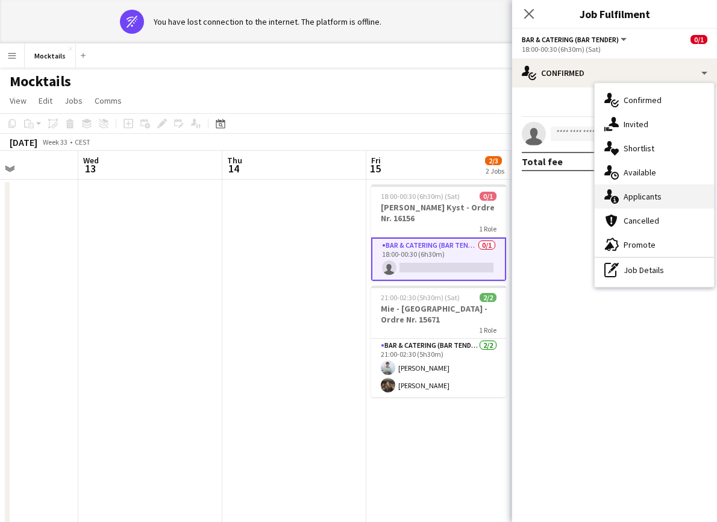
click at [637, 195] on div "single-neutral-actions-information Applicants" at bounding box center [653, 196] width 119 height 24
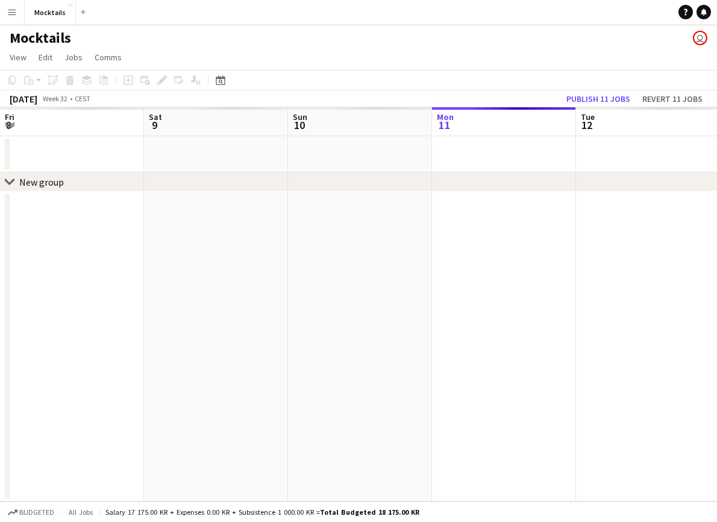
scroll to position [0, 288]
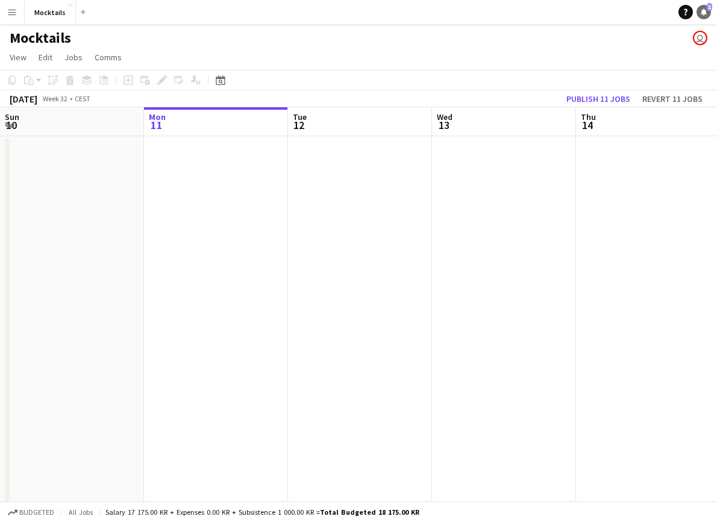
click at [704, 7] on link "Notifications 1" at bounding box center [703, 12] width 14 height 14
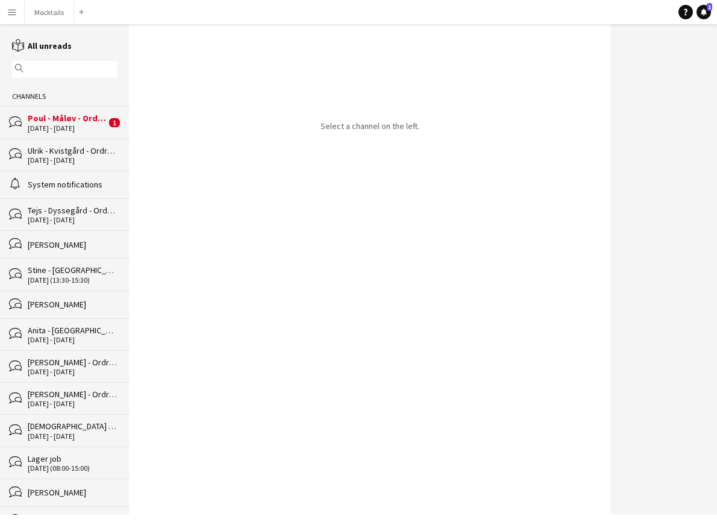
click at [42, 124] on div "[DATE] - [DATE]" at bounding box center [67, 128] width 78 height 8
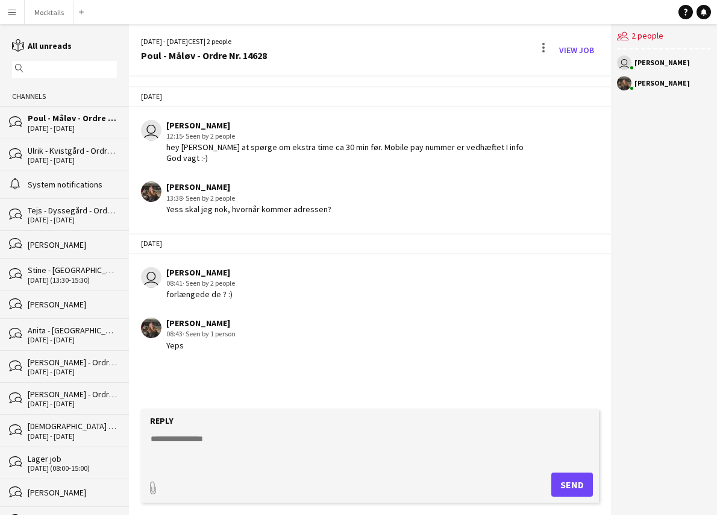
click at [257, 442] on textarea at bounding box center [372, 447] width 446 height 31
type textarea "*"
type textarea "**********"
click at [579, 485] on button "Send" at bounding box center [572, 484] width 42 height 24
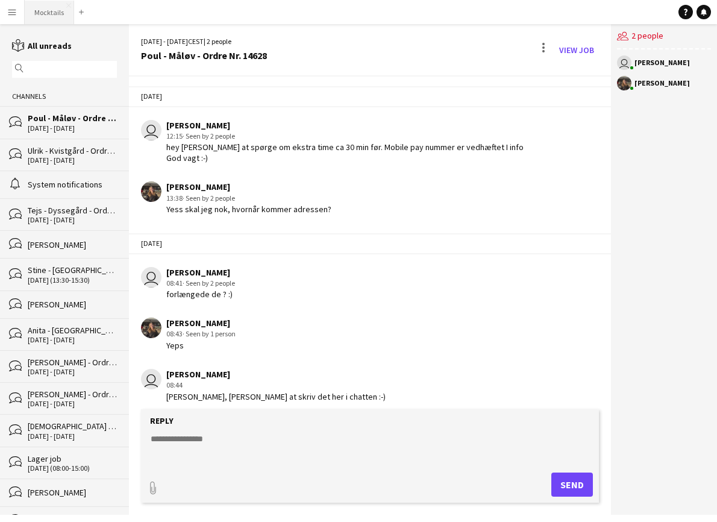
click at [49, 10] on button "Mocktails Close" at bounding box center [49, 12] width 49 height 23
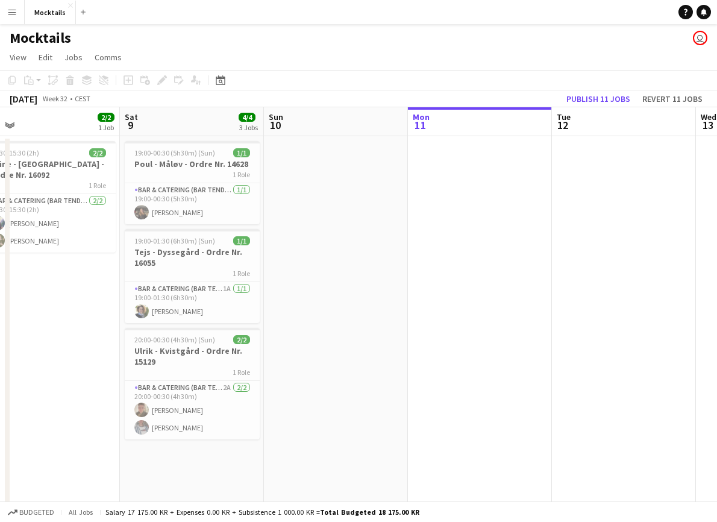
scroll to position [0, 310]
click at [202, 213] on app-card-role "Bar & Catering (Bar Tender) 1/1 19:00-00:30 (5h30m) Mathilde Larsen" at bounding box center [193, 203] width 135 height 41
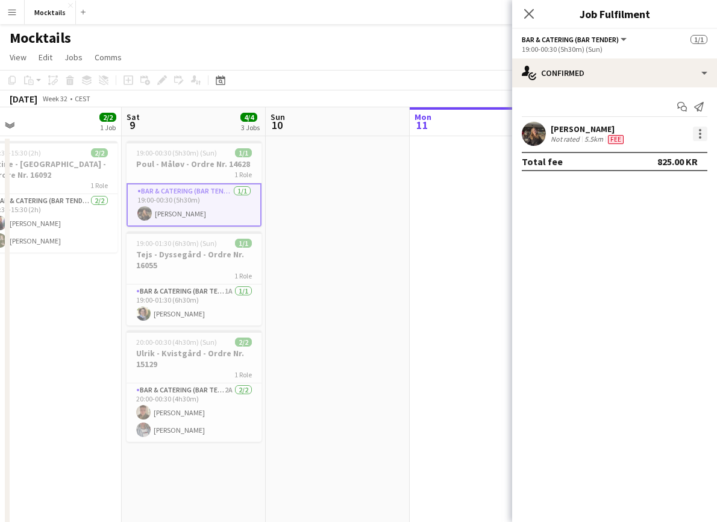
click at [703, 134] on div at bounding box center [700, 133] width 14 height 14
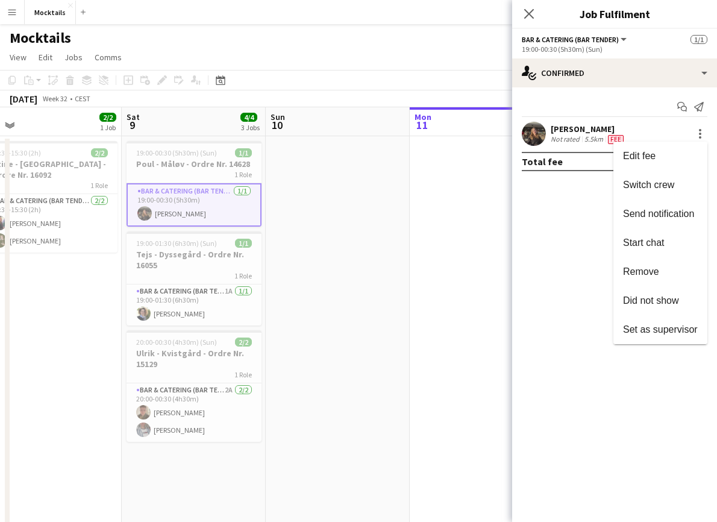
click at [134, 51] on div at bounding box center [358, 261] width 717 height 522
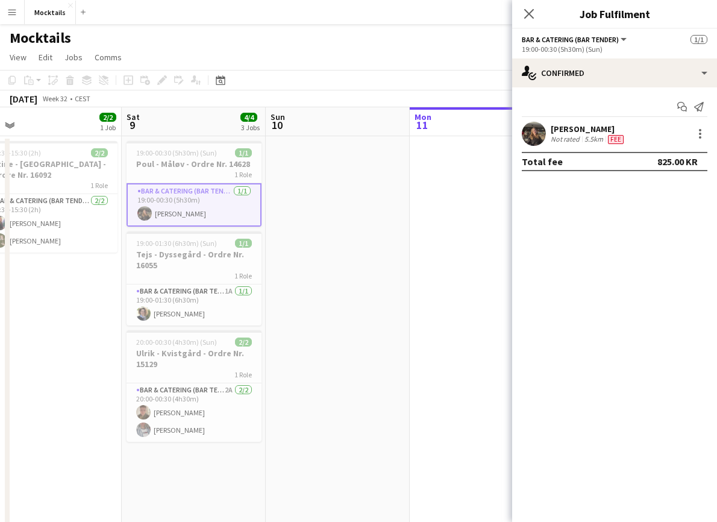
click at [11, 15] on app-icon "Menu" at bounding box center [12, 12] width 10 height 10
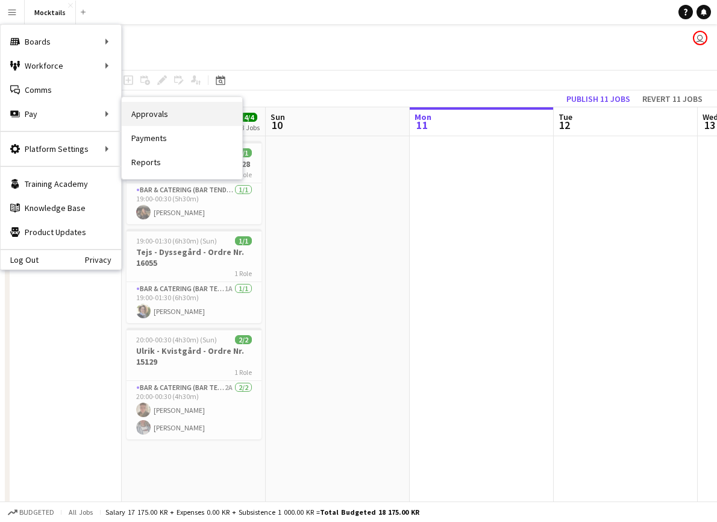
click at [176, 114] on link "Approvals" at bounding box center [182, 114] width 120 height 24
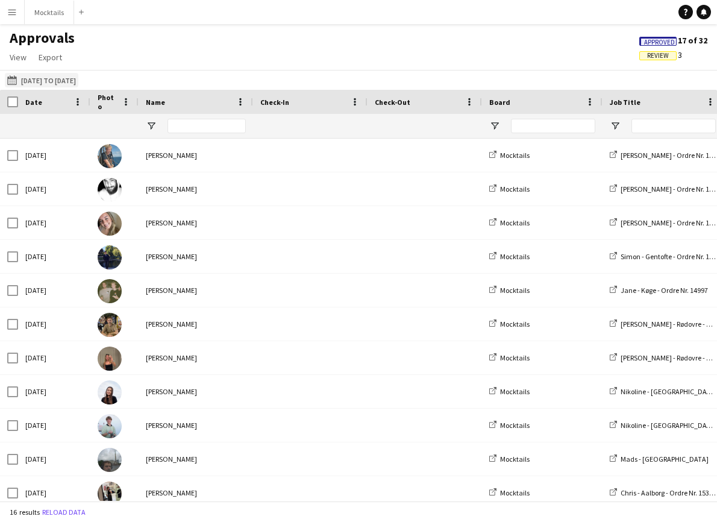
click at [75, 81] on button "21-06-2025 to 20-07-2025 21-06-2025 to 20-07-2025" at bounding box center [41, 80] width 73 height 14
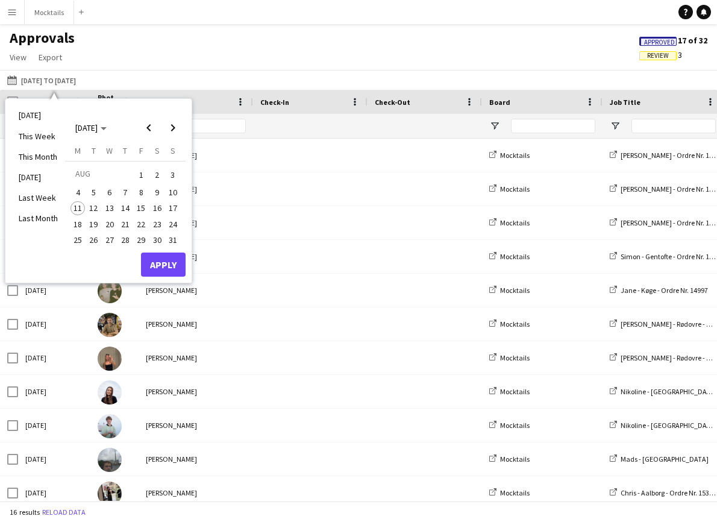
click at [144, 188] on span "8" at bounding box center [141, 192] width 14 height 14
click at [147, 203] on span "15" at bounding box center [141, 208] width 14 height 14
click at [177, 268] on button "Apply" at bounding box center [163, 264] width 45 height 24
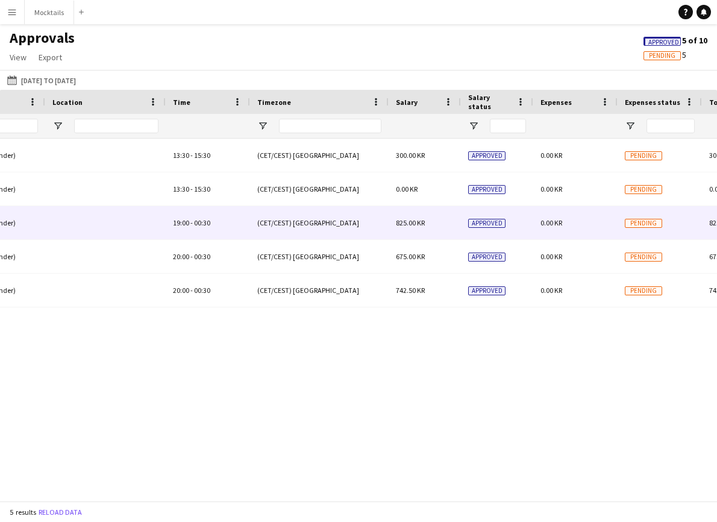
click at [399, 219] on span "825.00 KR" at bounding box center [410, 222] width 29 height 9
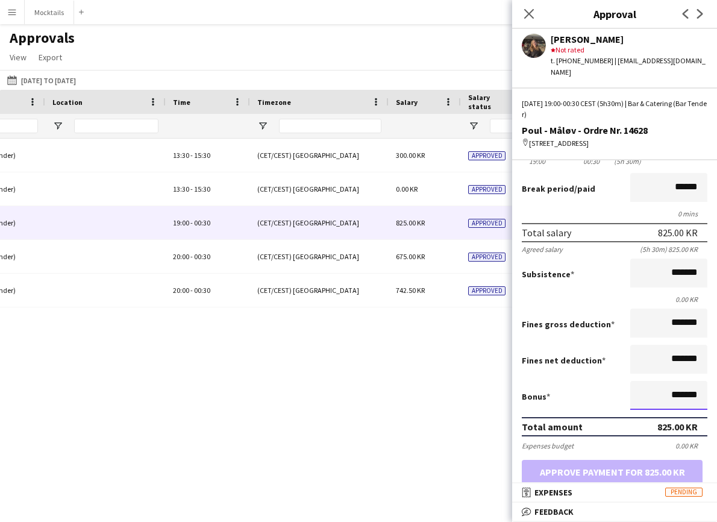
click at [691, 393] on input "*******" at bounding box center [668, 395] width 77 height 29
click at [679, 391] on input "*******" at bounding box center [668, 395] width 77 height 29
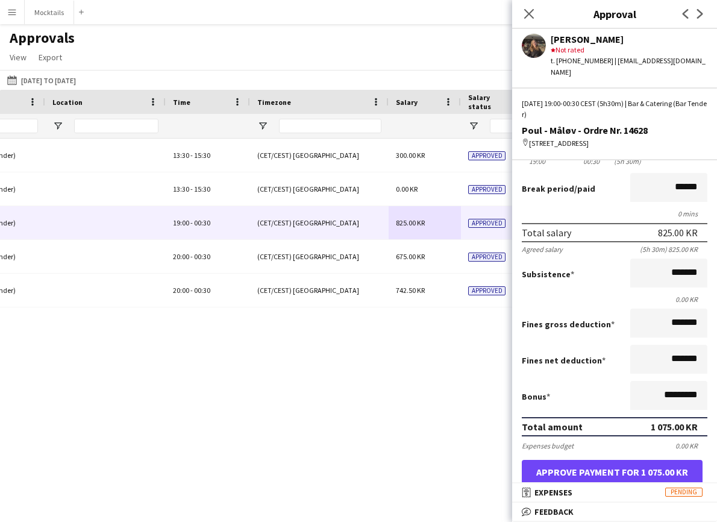
click at [620, 466] on button "Approve payment for 1 075.00 KR" at bounding box center [612, 471] width 181 height 24
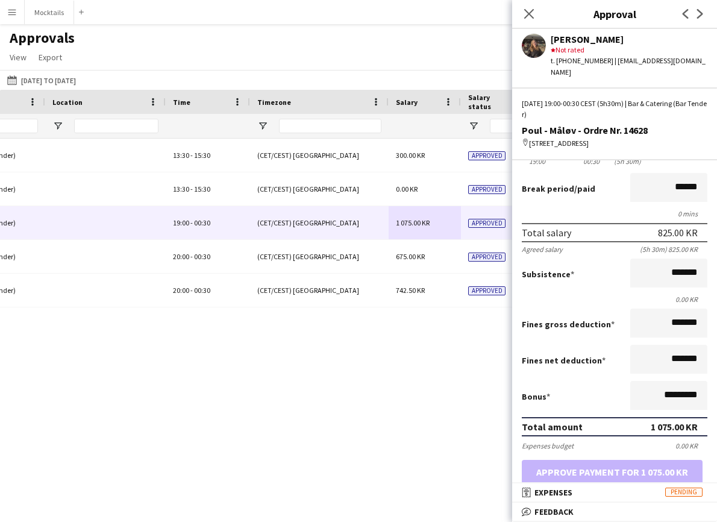
click at [475, 382] on div "Approved 0.00 KR Pending 300.00 KR 0.00 KR 300.00 KR (CET/CEST) Copenhagen 13:3…" at bounding box center [358, 320] width 717 height 362
click at [447, 334] on div "Approved 0.00 KR Pending 300.00 KR 0.00 KR 300.00 KR (CET/CEST) Copenhagen 13:3…" at bounding box center [358, 320] width 717 height 362
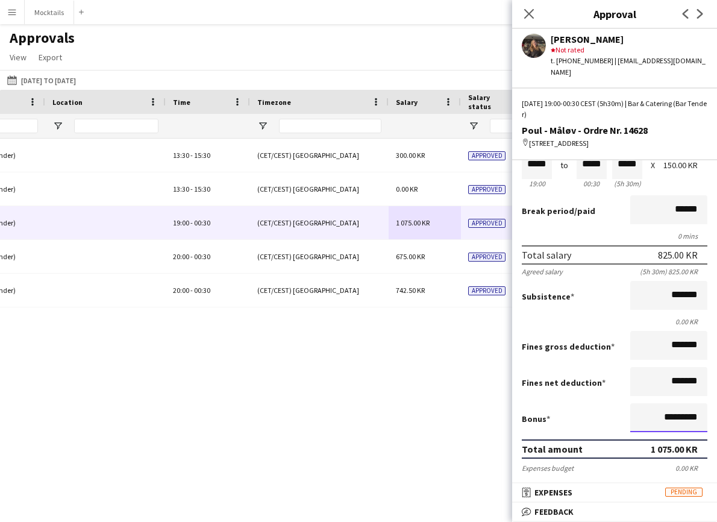
click at [672, 410] on input "*********" at bounding box center [668, 417] width 77 height 29
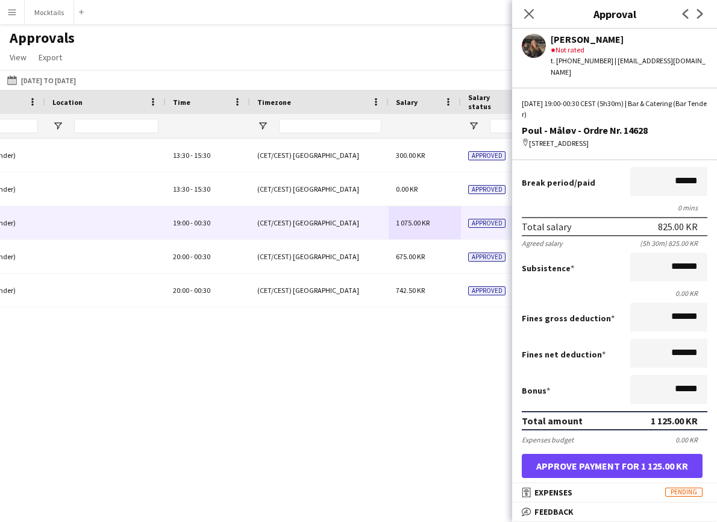
type input "*********"
click at [626, 453] on button "Approve payment for 1 125.00 KR" at bounding box center [612, 465] width 181 height 24
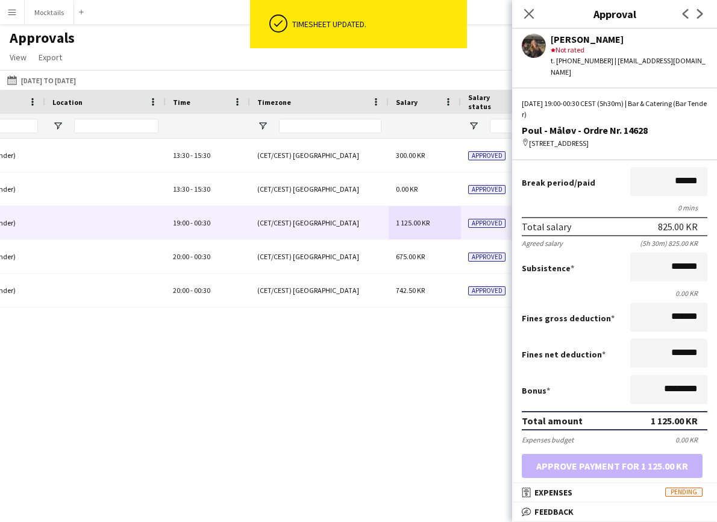
click at [384, 384] on div "Approved 0.00 KR Pending 300.00 KR 0.00 KR 300.00 KR (CET/CEST) Copenhagen 13:3…" at bounding box center [358, 320] width 717 height 362
click at [525, 11] on icon "Close pop-in" at bounding box center [528, 13] width 11 height 11
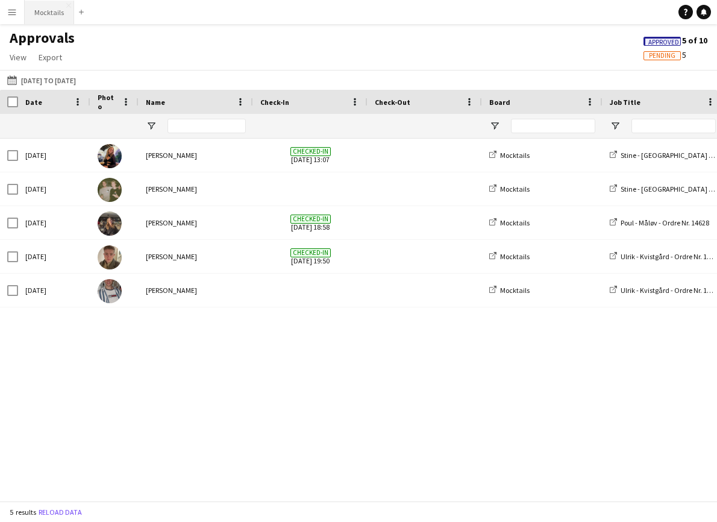
click at [53, 13] on button "Mocktails Close" at bounding box center [49, 12] width 49 height 23
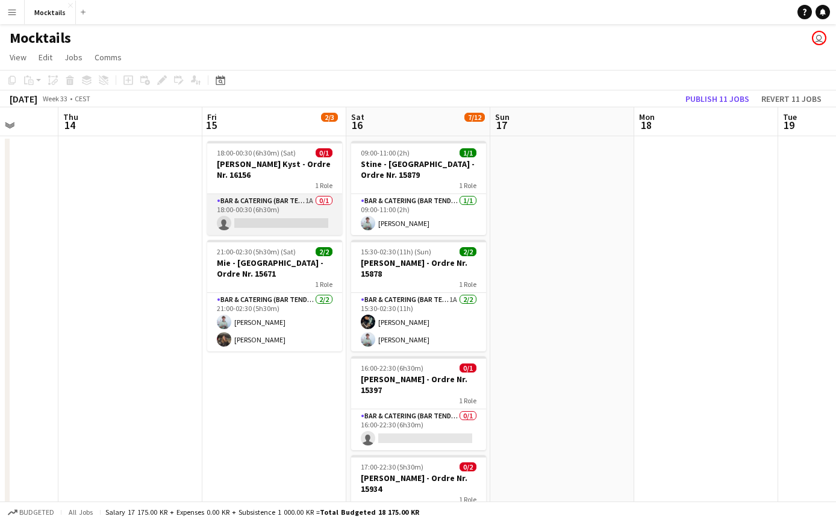
click at [279, 215] on app-card-role "Bar & Catering (Bar Tender) 1A 0/1 18:00-00:30 (6h30m) single-neutral-actions" at bounding box center [274, 214] width 135 height 41
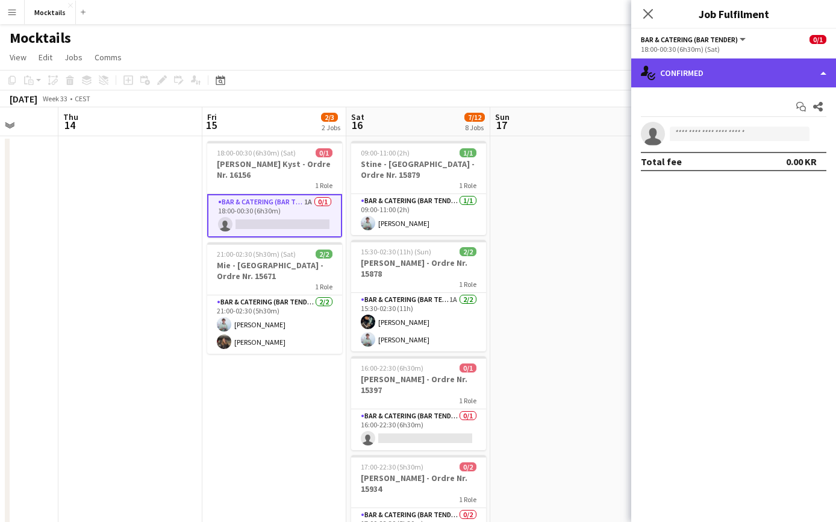
click at [685, 86] on div "single-neutral-actions-check-2 Confirmed" at bounding box center [733, 72] width 205 height 29
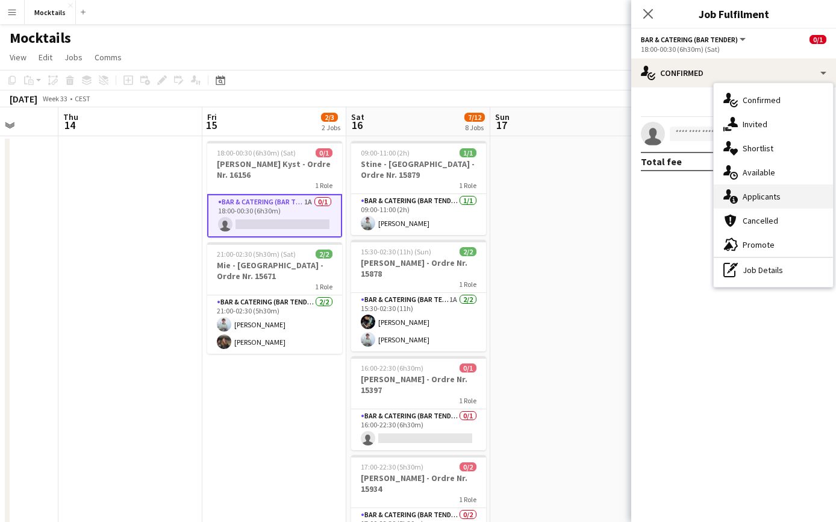
click at [716, 199] on div "single-neutral-actions-information Applicants" at bounding box center [773, 196] width 119 height 24
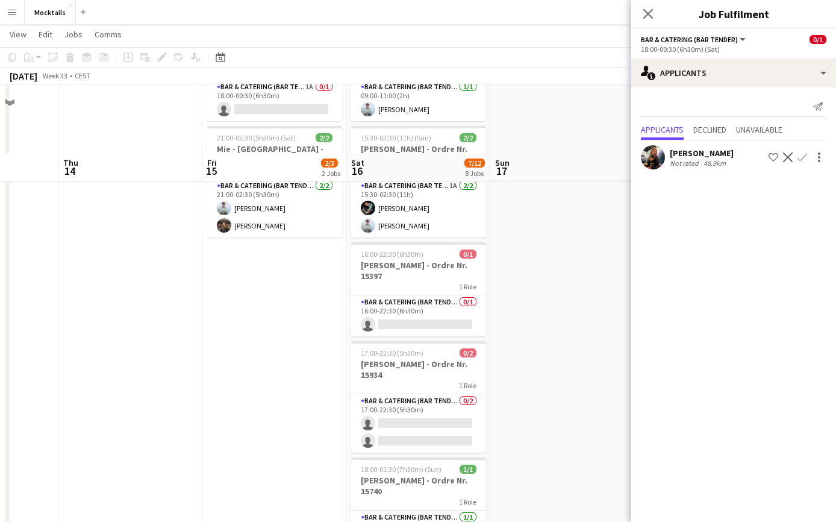
scroll to position [111, 0]
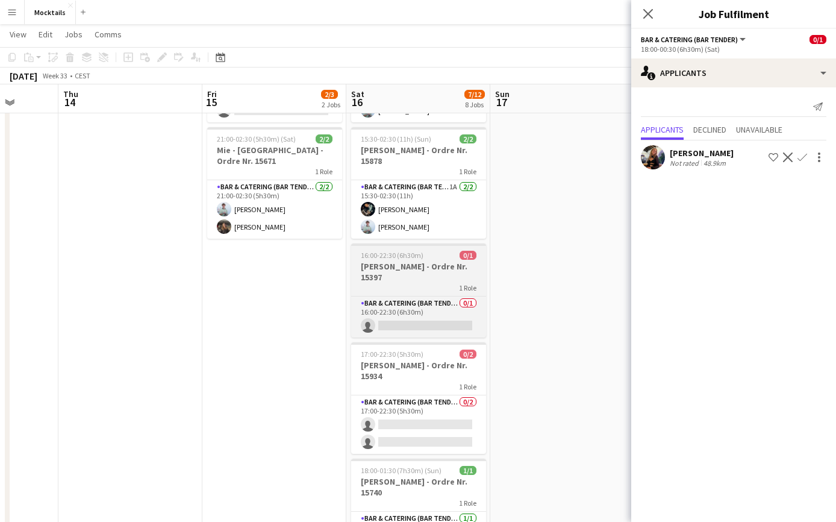
click at [417, 273] on h3 "[PERSON_NAME] - Ordre Nr. 15397" at bounding box center [418, 272] width 135 height 22
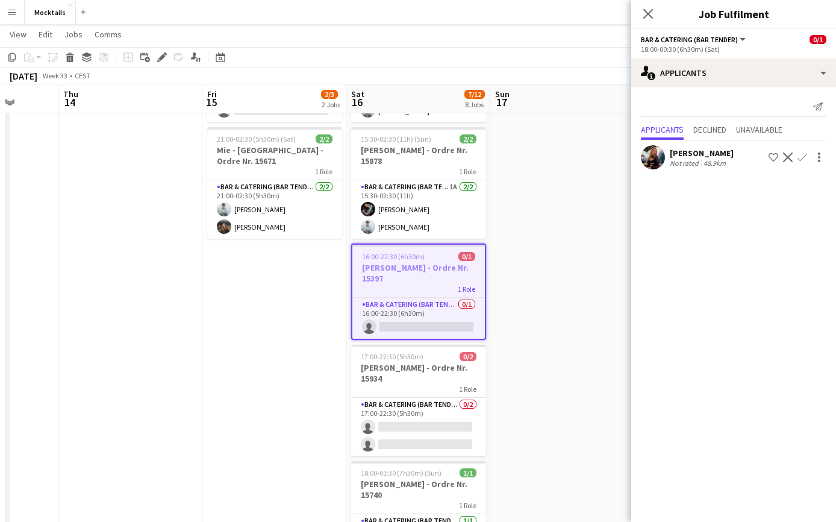
click at [417, 273] on h3 "[PERSON_NAME] - Ordre Nr. 15397" at bounding box center [418, 273] width 132 height 22
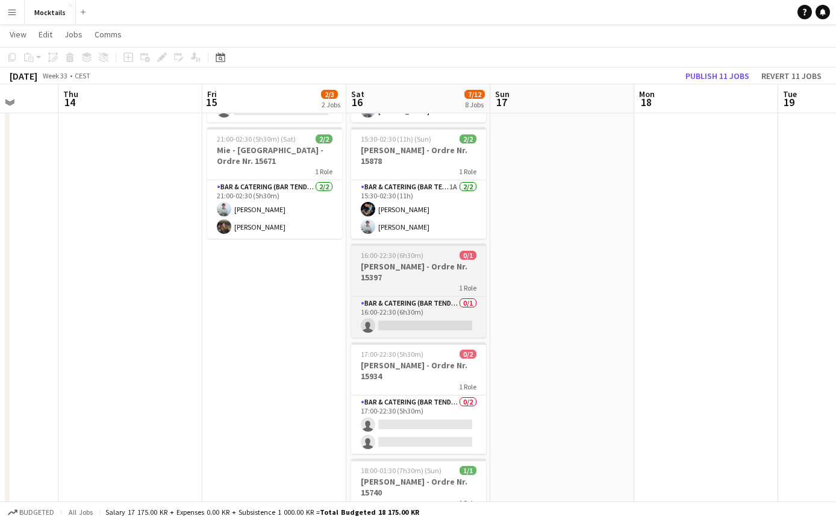
click at [417, 273] on h3 "[PERSON_NAME] - Ordre Nr. 15397" at bounding box center [418, 272] width 135 height 22
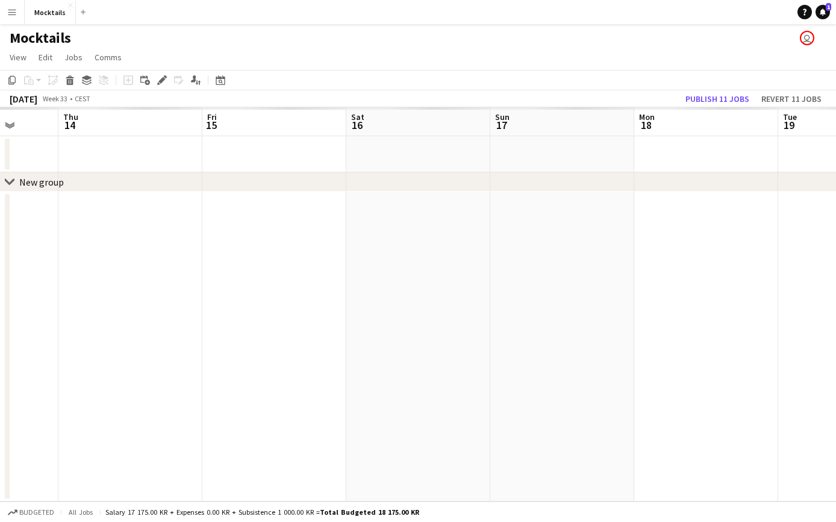
scroll to position [0, 0]
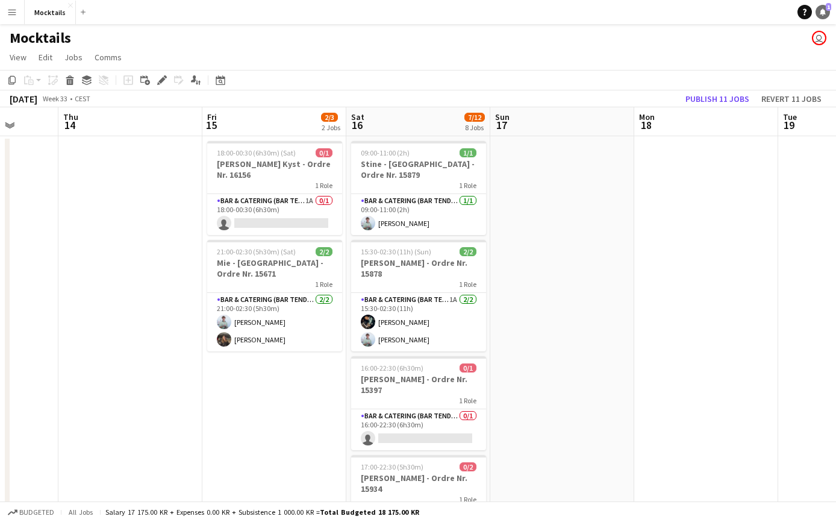
click at [716, 11] on icon "Notifications" at bounding box center [822, 11] width 7 height 7
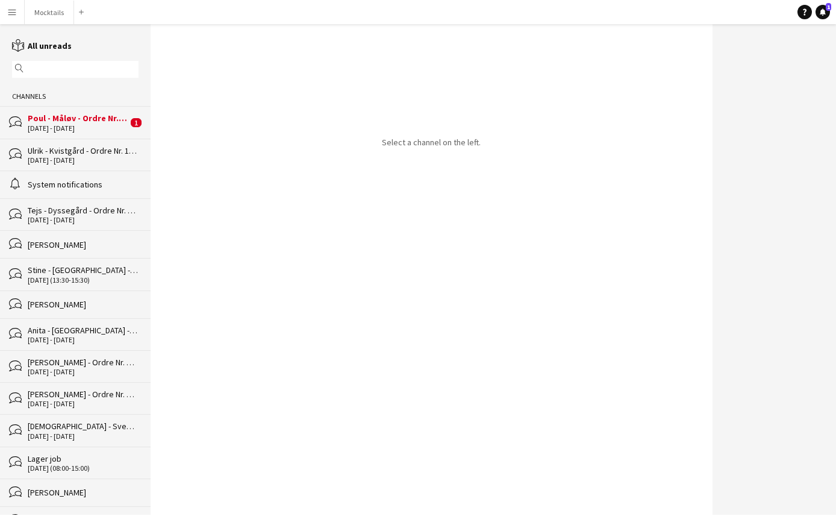
click at [89, 117] on div "Poul - Måløv - Ordre Nr. 14628" at bounding box center [78, 118] width 100 height 11
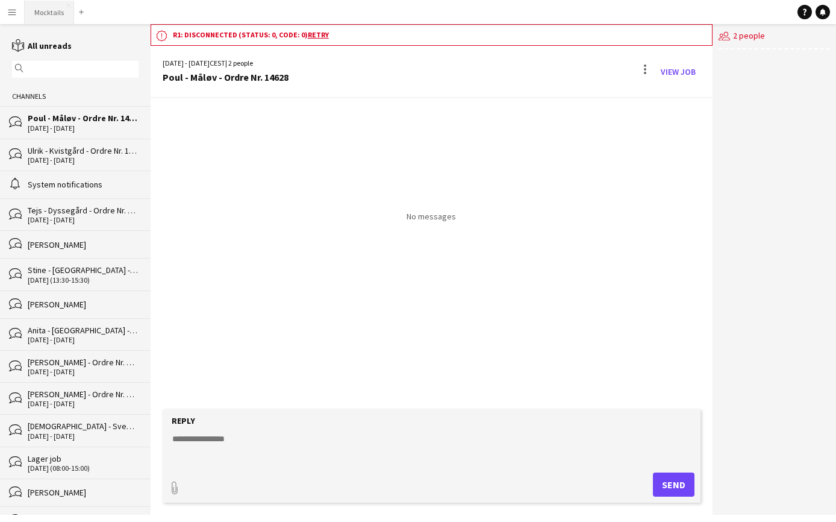
click at [51, 13] on button "Mocktails Close" at bounding box center [49, 12] width 49 height 23
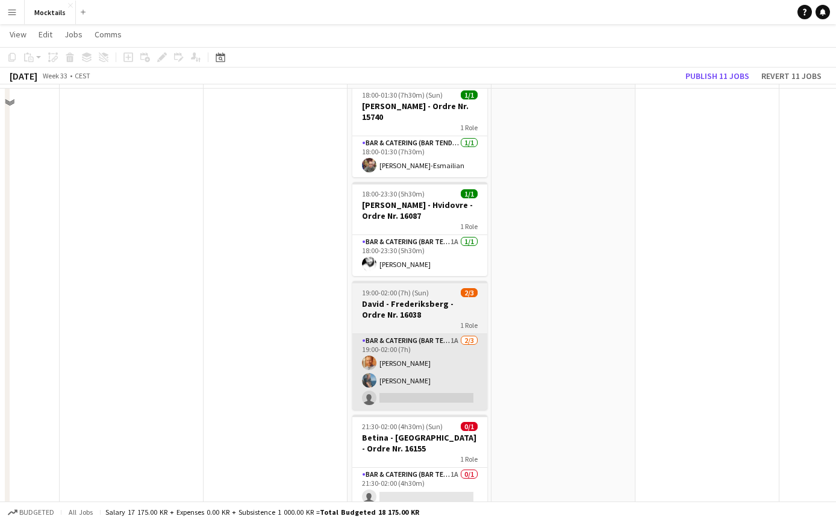
scroll to position [489, 0]
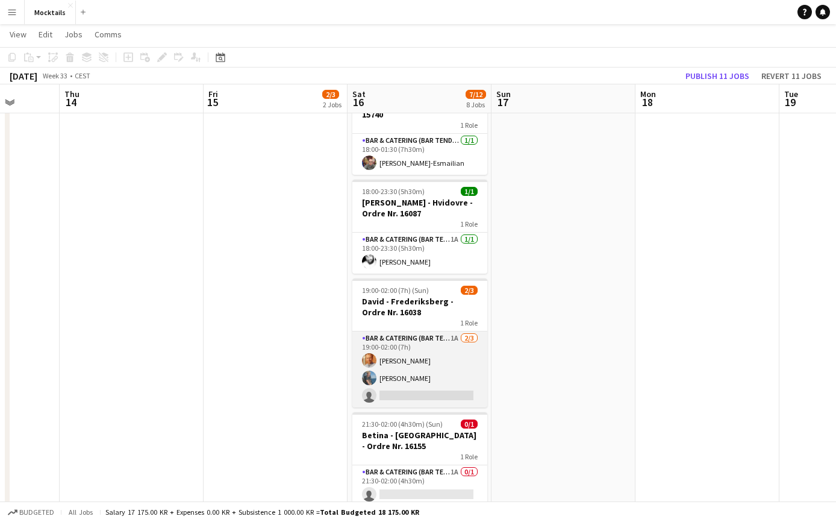
click at [421, 367] on app-card-role "Bar & Catering (Bar Tender) 1A 2/3 19:00-02:00 (7h) Laurits Bergenholtz Noah Bo…" at bounding box center [419, 369] width 135 height 76
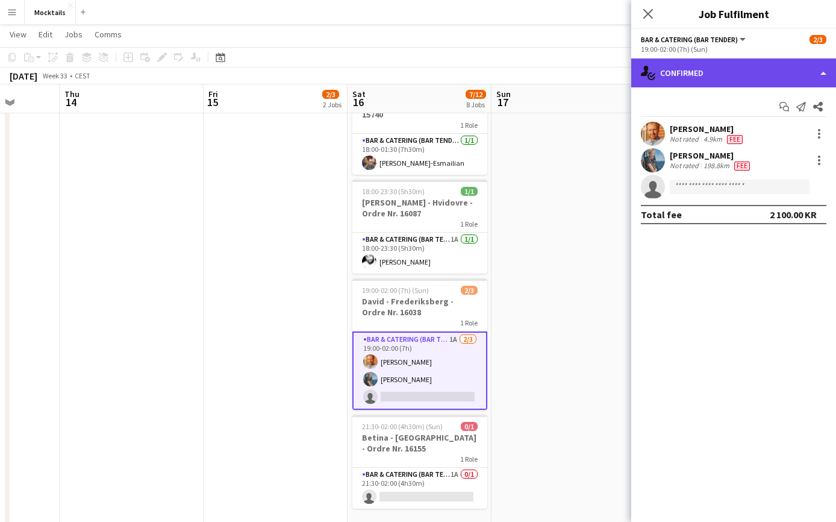
click at [711, 77] on div "single-neutral-actions-check-2 Confirmed" at bounding box center [733, 72] width 205 height 29
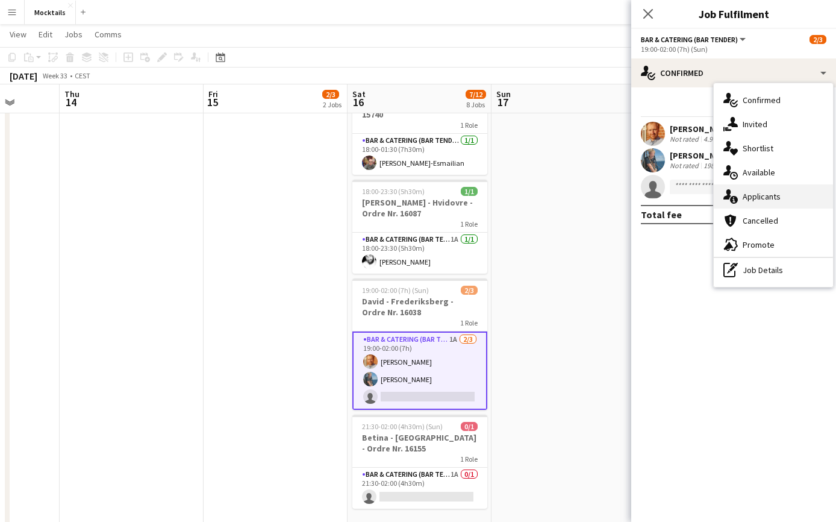
click at [716, 188] on div "single-neutral-actions-information Applicants" at bounding box center [773, 196] width 119 height 24
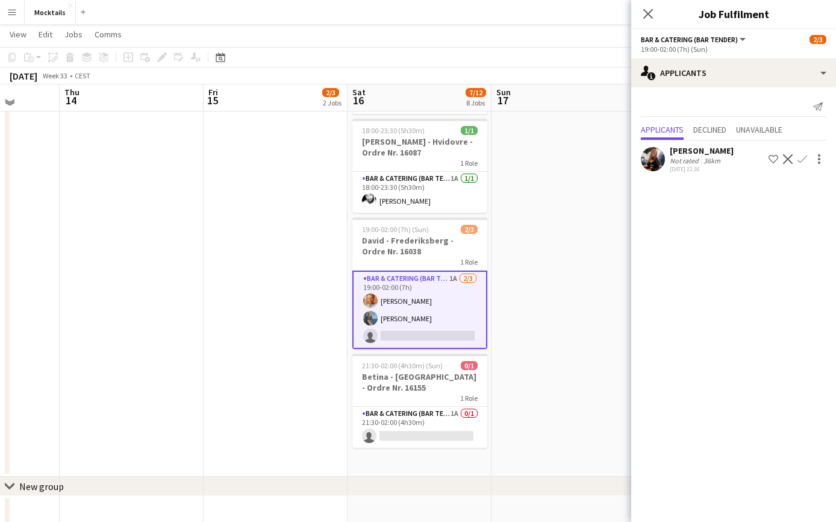
scroll to position [551, 0]
click at [440, 413] on app-card-role "Bar & Catering (Bar Tender) 1A 0/1 21:30-02:00 (4h30m) single-neutral-actions" at bounding box center [419, 425] width 135 height 41
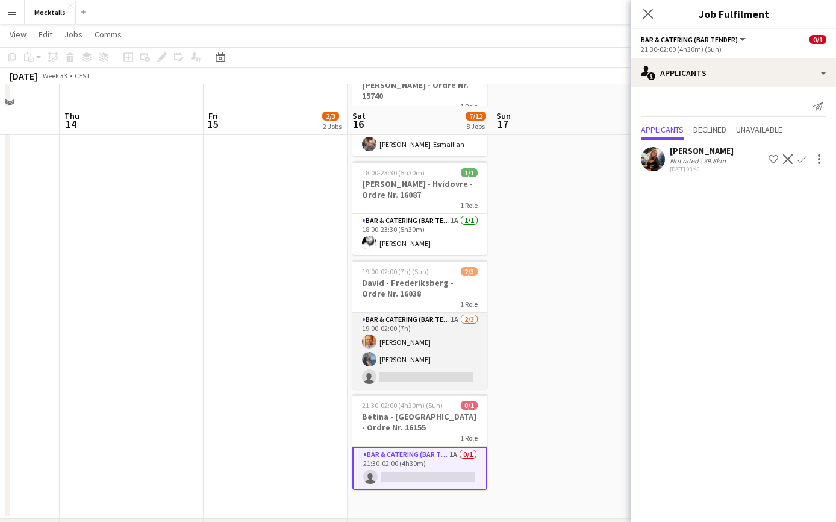
scroll to position [506, 0]
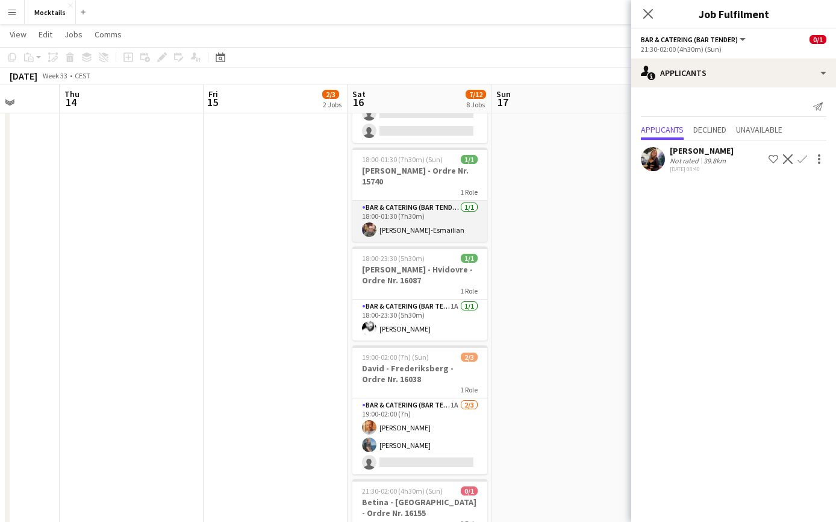
click at [428, 223] on app-card-role "Bar & Catering (Bar Tender) 1/1 18:00-01:30 (7h30m) Sina Behnam-Esmailian" at bounding box center [419, 221] width 135 height 41
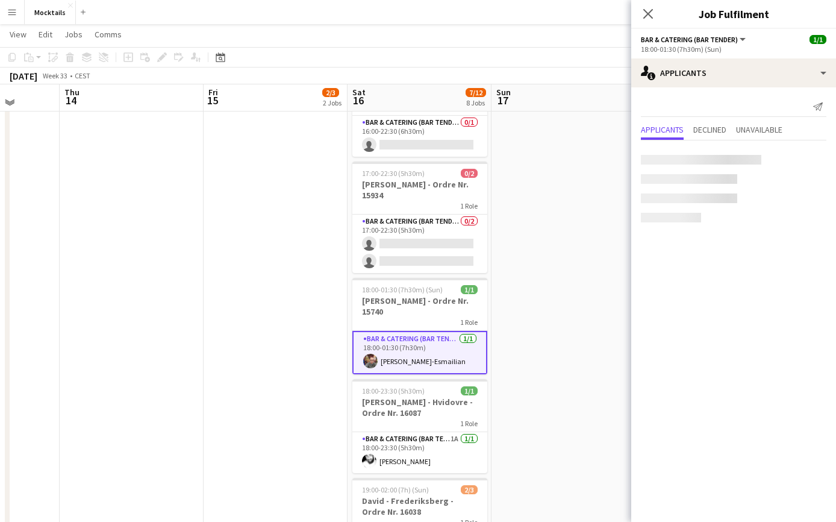
scroll to position [290, 0]
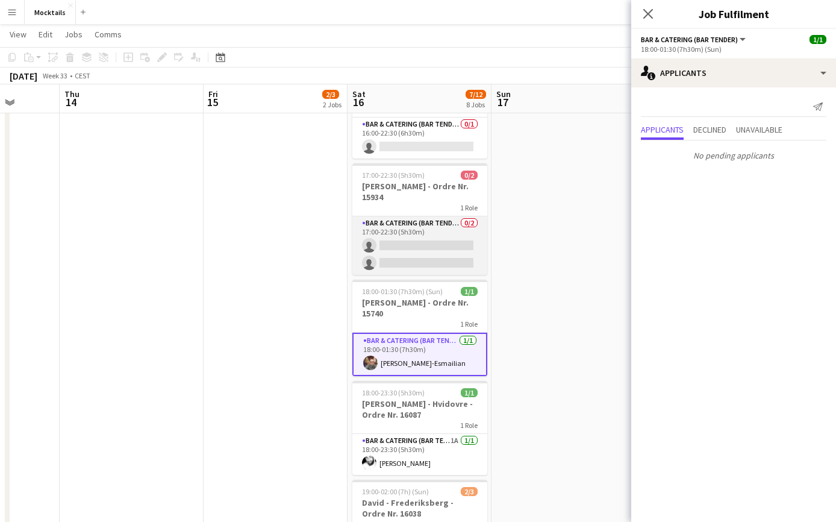
click at [428, 248] on app-card-role "Bar & Catering (Bar Tender) 0/2 17:00-22:30 (5h30m) single-neutral-actions sing…" at bounding box center [419, 245] width 135 height 58
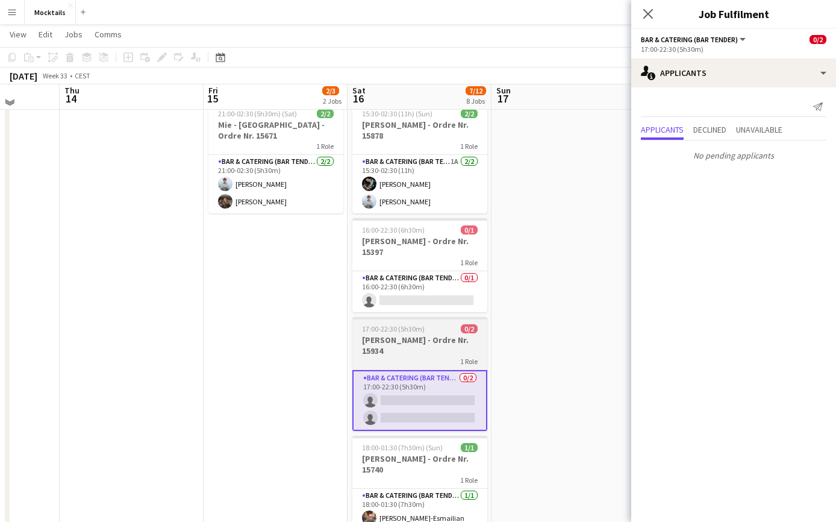
scroll to position [133, 0]
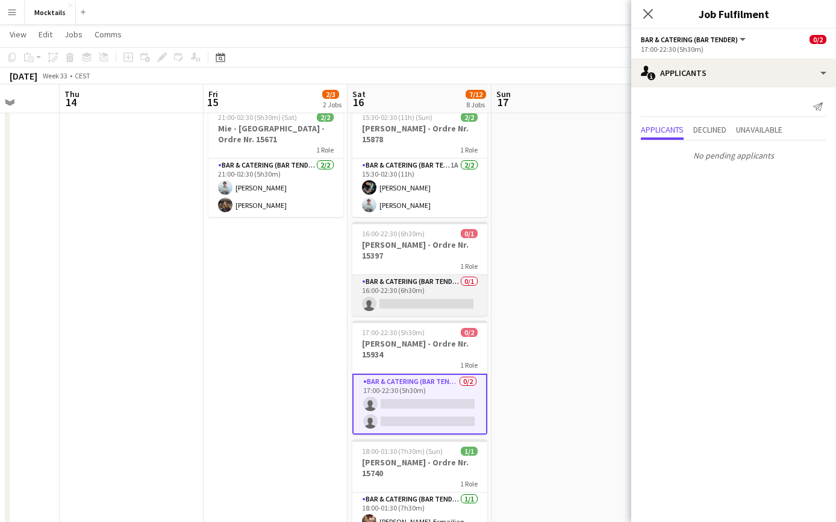
click at [426, 294] on app-card-role "Bar & Catering (Bar Tender) 0/1 16:00-22:30 (6h30m) single-neutral-actions" at bounding box center [419, 295] width 135 height 41
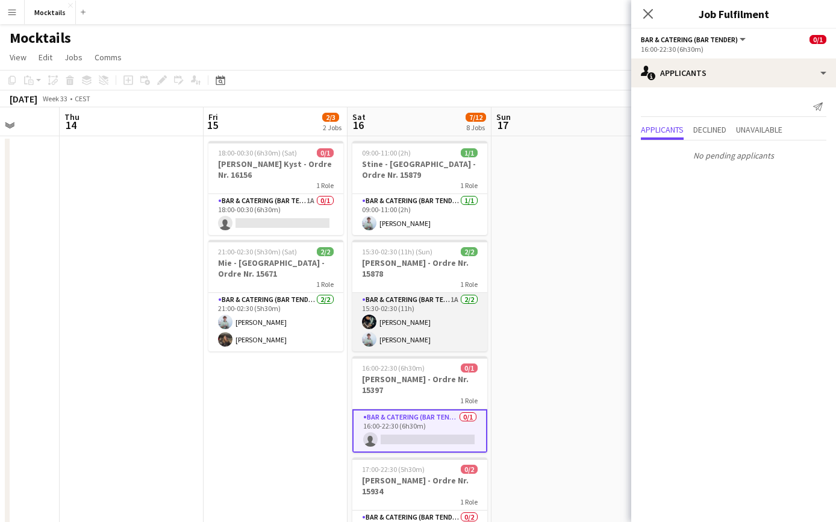
scroll to position [0, 0]
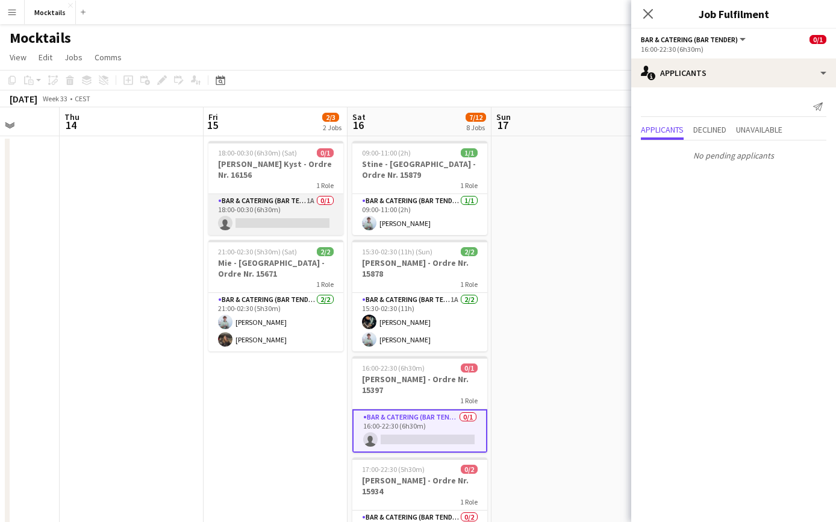
click at [278, 205] on app-card-role "Bar & Catering (Bar Tender) 1A 0/1 18:00-00:30 (6h30m) single-neutral-actions" at bounding box center [275, 214] width 135 height 41
